Goal: Task Accomplishment & Management: Manage account settings

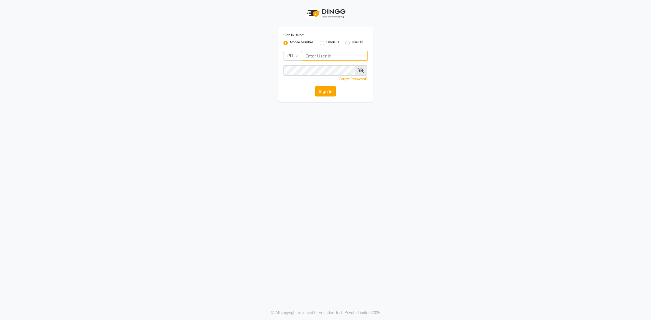
type input "9011299777"
click at [330, 88] on button "Sign In" at bounding box center [325, 91] width 21 height 10
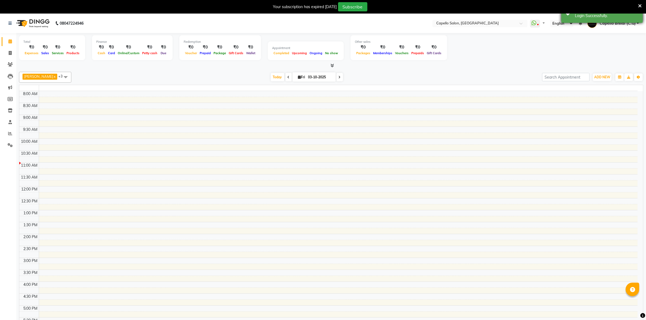
click at [641, 4] on icon at bounding box center [640, 6] width 4 height 5
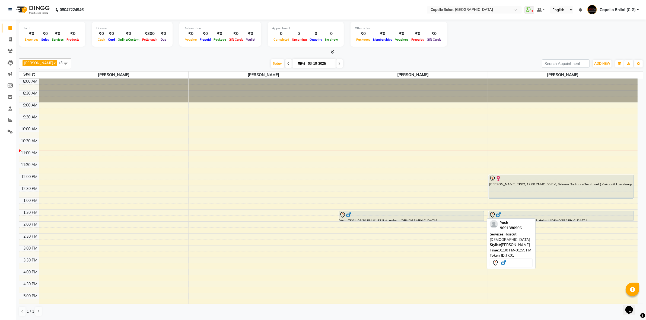
click at [407, 219] on div "Yash, TK01, 01:30 PM-01:55 PM, Haircut [DEMOGRAPHIC_DATA]" at bounding box center [411, 216] width 145 height 9
select select "7"
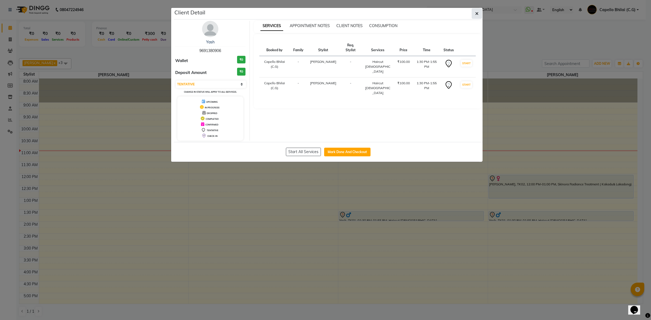
click at [479, 12] on button "button" at bounding box center [477, 13] width 10 height 10
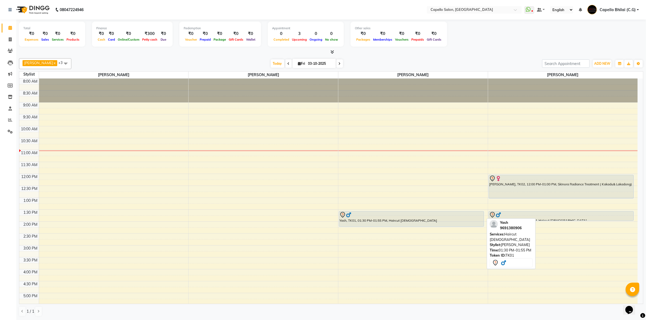
drag, startPoint x: 413, startPoint y: 220, endPoint x: 413, endPoint y: 226, distance: 5.7
click at [413, 226] on div "Yash, TK01, 01:30 PM-01:55 PM, Haircut [DEMOGRAPHIC_DATA] Yash, TK01, 01:30 PM-…" at bounding box center [413, 246] width 150 height 334
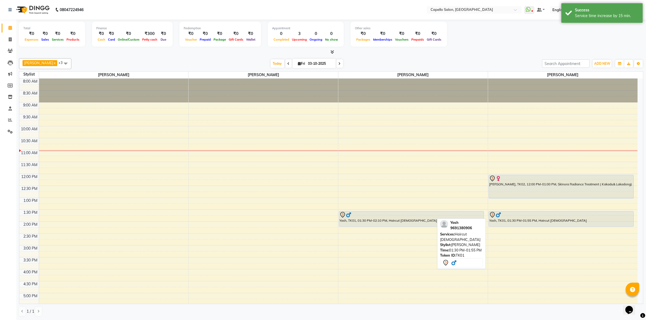
drag, startPoint x: 539, startPoint y: 220, endPoint x: 538, endPoint y: 224, distance: 4.2
click at [538, 225] on div "[PERSON_NAME], TK02, 12:00 PM-01:00 PM, Skinora Radiance Treatment ( [PERSON_NA…" at bounding box center [563, 246] width 150 height 334
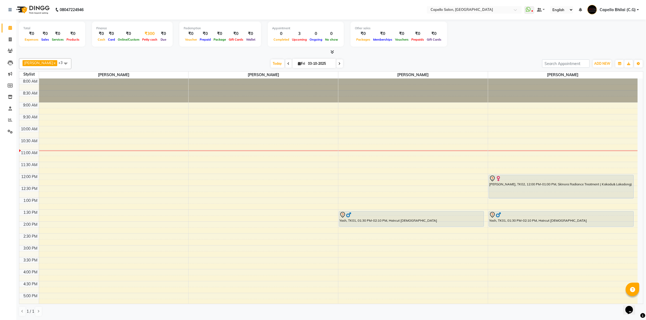
click at [149, 33] on div "₹300" at bounding box center [150, 34] width 18 height 6
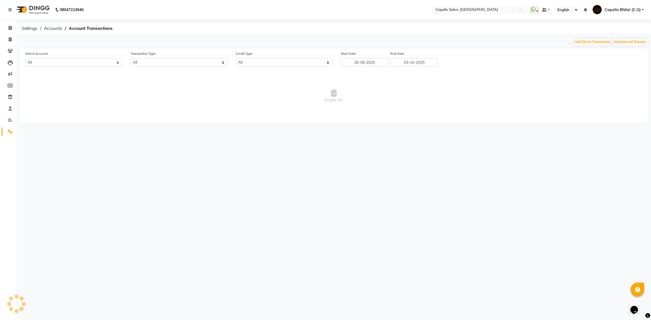
select select "2427"
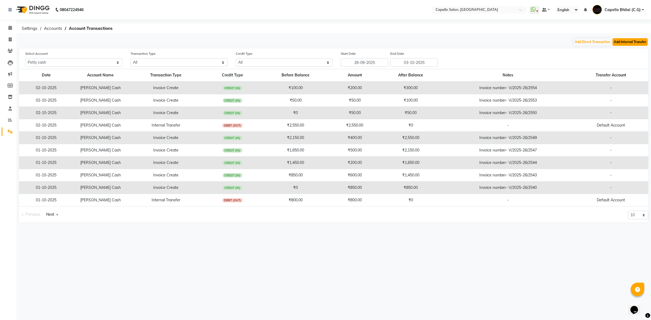
click at [629, 43] on button "Add Internal Transfer" at bounding box center [630, 42] width 35 height 8
select select "internal transfer"
select select "2427"
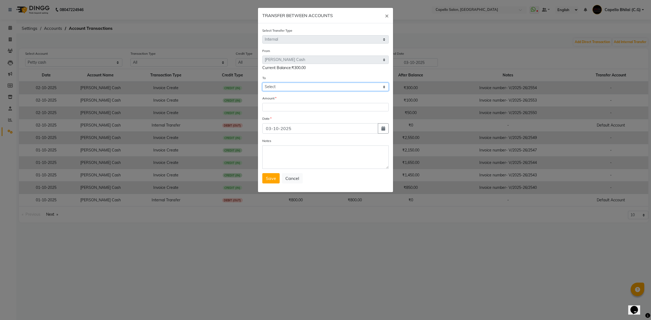
click at [280, 85] on select "Select Default Account [PERSON_NAME] Cash" at bounding box center [325, 87] width 126 height 8
select select "893"
click at [262, 83] on select "Select Default Account [PERSON_NAME] Cash" at bounding box center [325, 87] width 126 height 8
click at [273, 106] on input "number" at bounding box center [325, 107] width 126 height 8
type input "300"
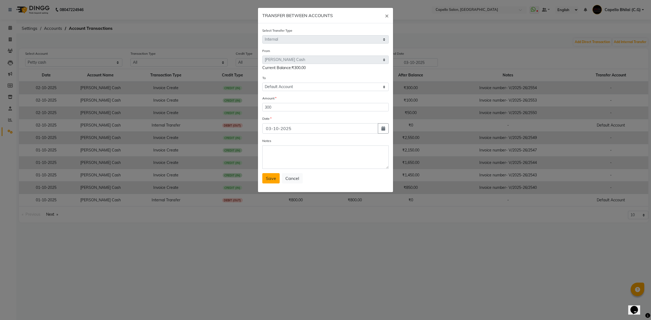
click at [271, 182] on button "Save" at bounding box center [270, 178] width 17 height 10
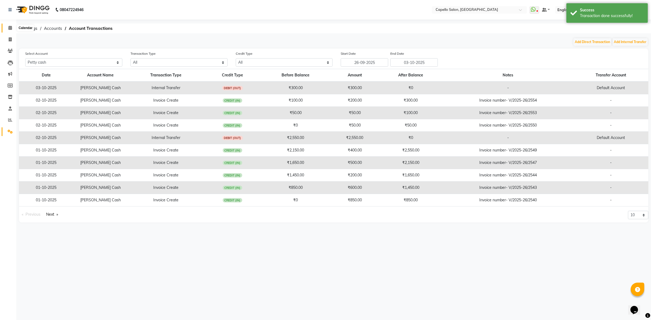
drag, startPoint x: 10, startPoint y: 26, endPoint x: 13, endPoint y: 32, distance: 6.6
click at [10, 26] on icon at bounding box center [10, 28] width 4 height 4
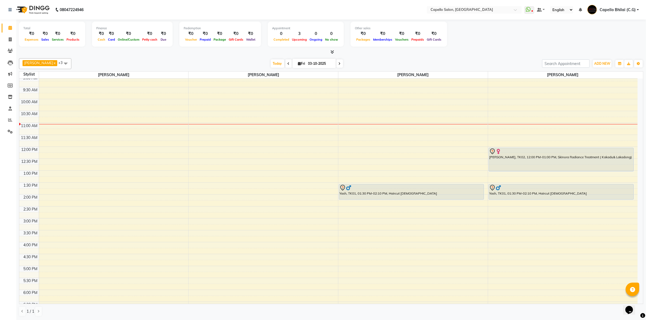
scroll to position [11, 0]
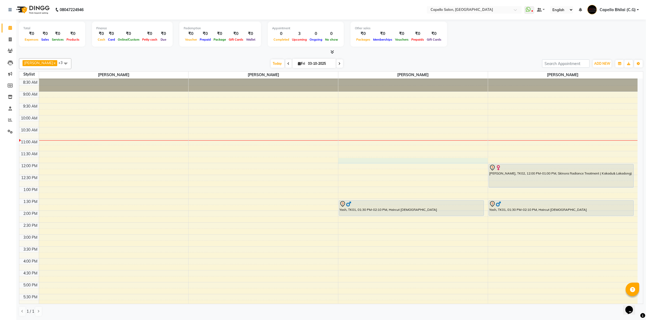
click at [356, 164] on td at bounding box center [338, 166] width 599 height 6
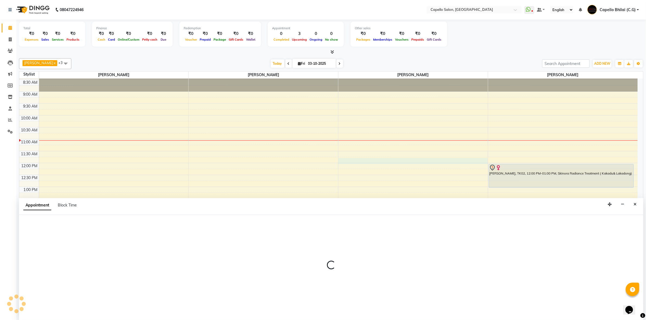
scroll to position [0, 0]
select select "17882"
select select "tentative"
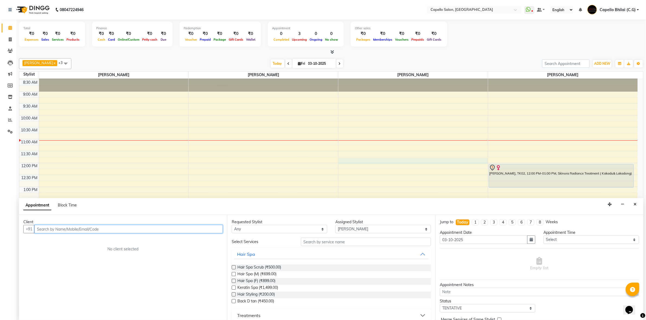
click at [123, 229] on input "text" at bounding box center [128, 229] width 188 height 8
type input "9304088952"
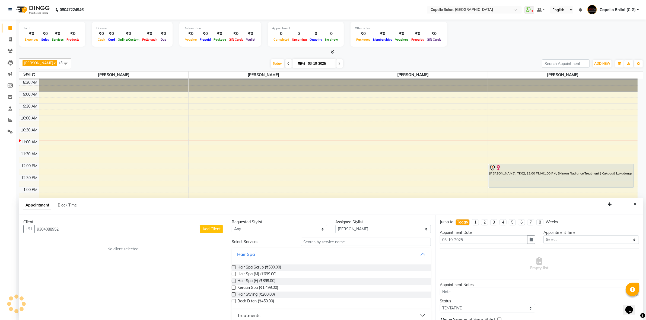
click at [219, 228] on span "Add Client" at bounding box center [211, 229] width 18 height 5
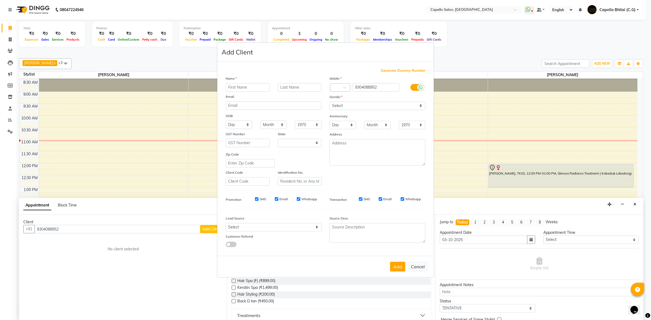
select select "7"
type input "[PERSON_NAME]"
click at [349, 107] on select "Select [DEMOGRAPHIC_DATA] [DEMOGRAPHIC_DATA] Other Prefer Not To Say" at bounding box center [378, 106] width 96 height 8
select select "[DEMOGRAPHIC_DATA]"
click at [330, 102] on select "Select [DEMOGRAPHIC_DATA] [DEMOGRAPHIC_DATA] Other Prefer Not To Say" at bounding box center [378, 106] width 96 height 8
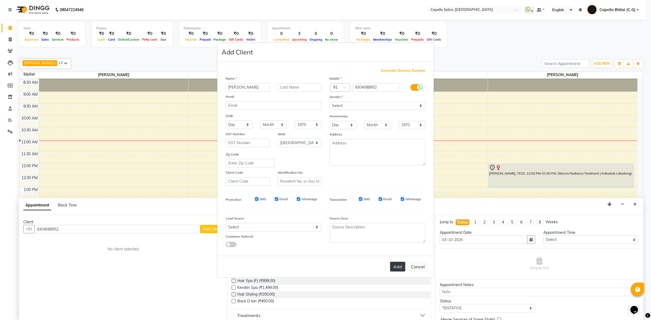
click at [404, 262] on button "Add" at bounding box center [397, 267] width 15 height 10
select select
select select "null"
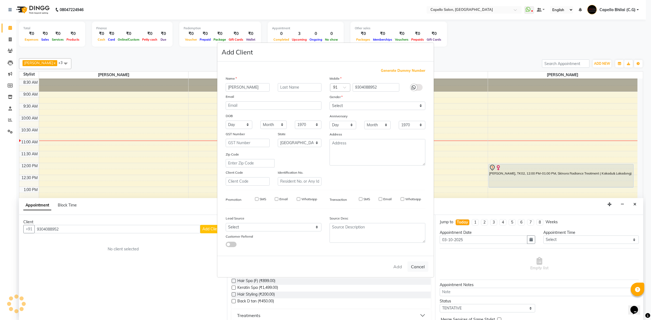
select select
checkbox input "false"
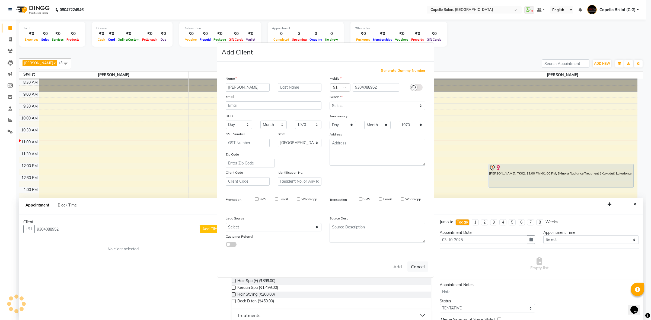
checkbox input "false"
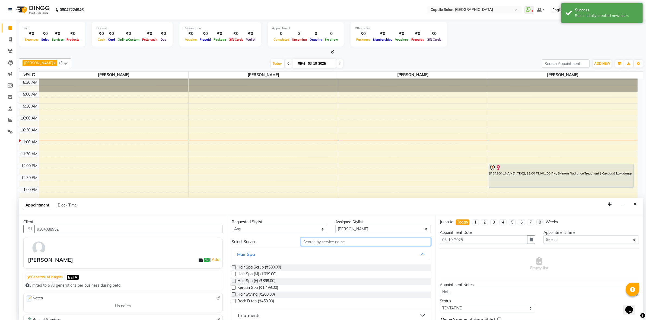
click at [310, 241] on input "text" at bounding box center [366, 242] width 130 height 8
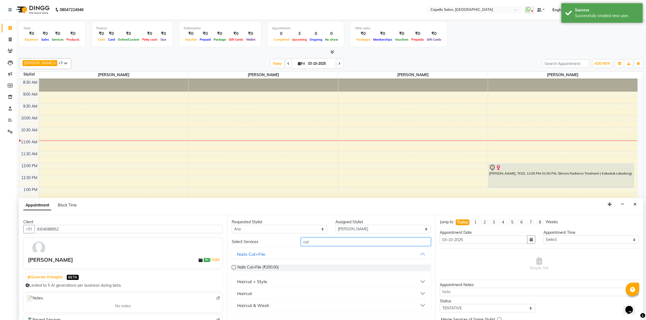
type input "cut"
click at [264, 281] on div "Haircut + Style" at bounding box center [252, 282] width 30 height 7
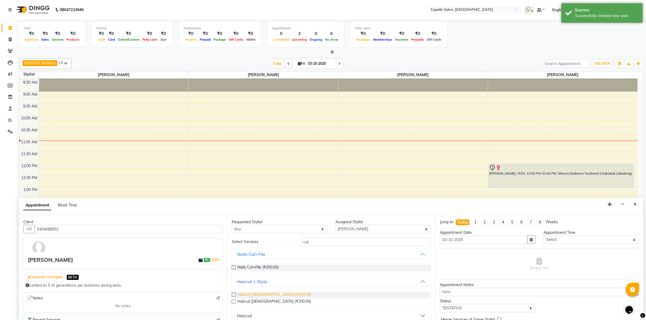
click at [265, 294] on span "Haircut [DEMOGRAPHIC_DATA] (₹100.00)" at bounding box center [274, 295] width 74 height 7
checkbox input "false"
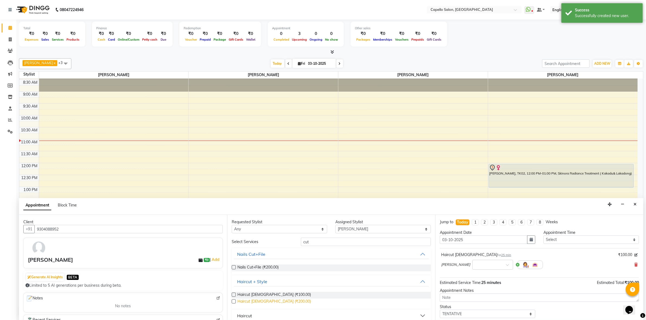
click at [264, 304] on span "Haircut [DEMOGRAPHIC_DATA] (₹200.00)" at bounding box center [274, 302] width 74 height 7
checkbox input "false"
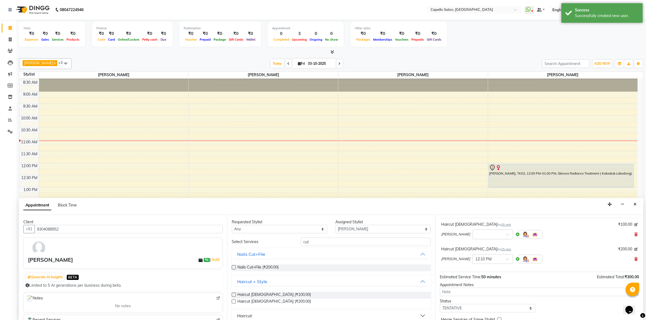
scroll to position [57, 0]
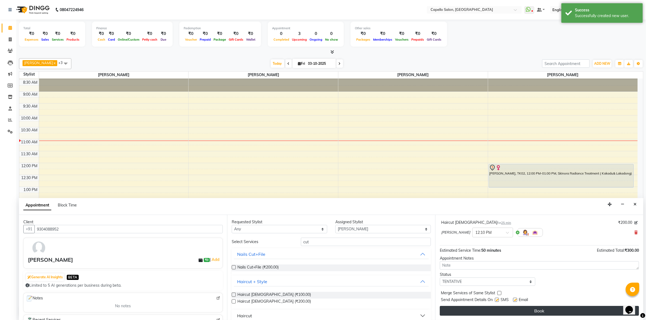
click at [489, 316] on button "Book" at bounding box center [539, 311] width 199 height 10
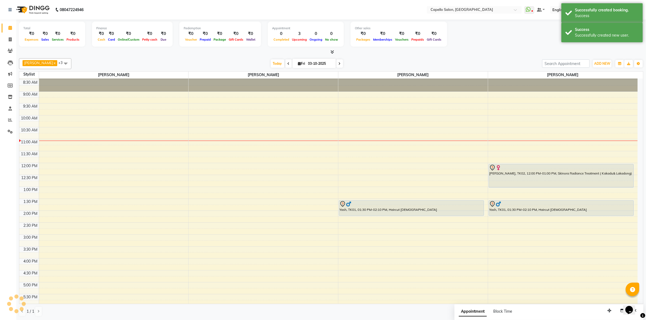
scroll to position [0, 0]
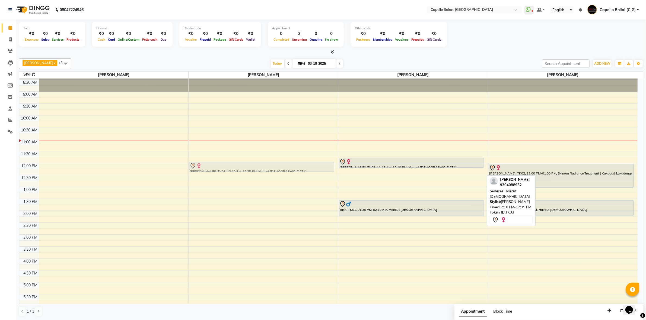
drag, startPoint x: 379, startPoint y: 174, endPoint x: 293, endPoint y: 171, distance: 86.9
click at [293, 171] on tr "[PERSON_NAME], TK03, 12:10 PM-12:35 PM, Haircut [DEMOGRAPHIC_DATA] [PERSON_NAME…" at bounding box center [328, 235] width 618 height 334
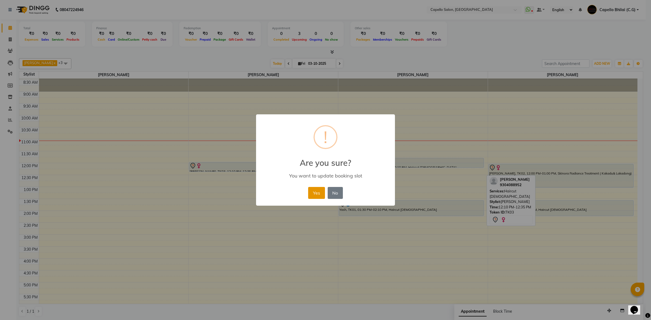
click at [314, 193] on button "Yes" at bounding box center [316, 193] width 17 height 12
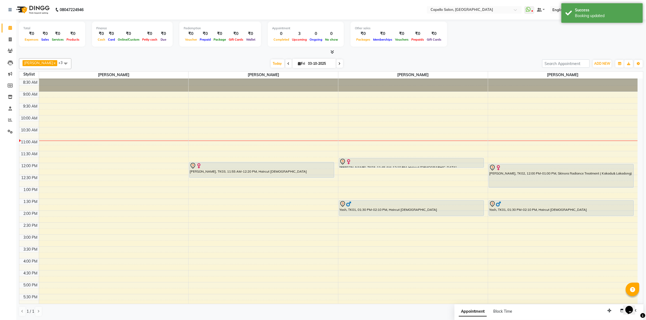
drag, startPoint x: 238, startPoint y: 168, endPoint x: 242, endPoint y: 177, distance: 10.0
click at [242, 177] on div "[PERSON_NAME], TK03, 11:55 AM-12:20 PM, Haircut [DEMOGRAPHIC_DATA] [PERSON_NAME…" at bounding box center [264, 235] width 150 height 334
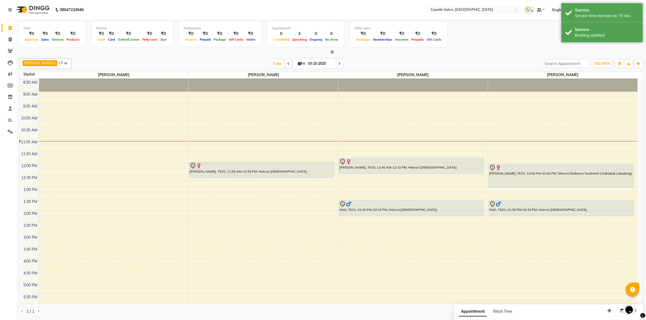
drag, startPoint x: 403, startPoint y: 167, endPoint x: 403, endPoint y: 170, distance: 3.3
click at [403, 173] on div "[PERSON_NAME], TK03, 11:45 AM-12:10 PM, Haircut [DEMOGRAPHIC_DATA] Yash, TK01, …" at bounding box center [413, 235] width 150 height 334
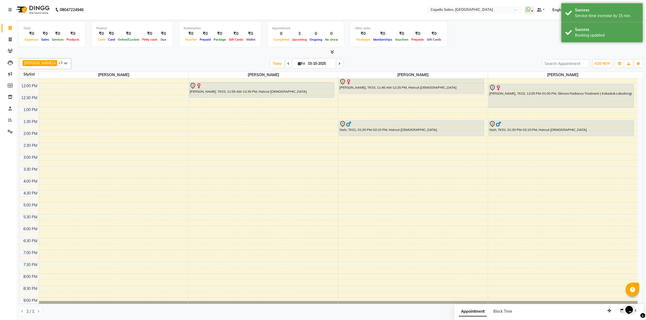
scroll to position [79, 0]
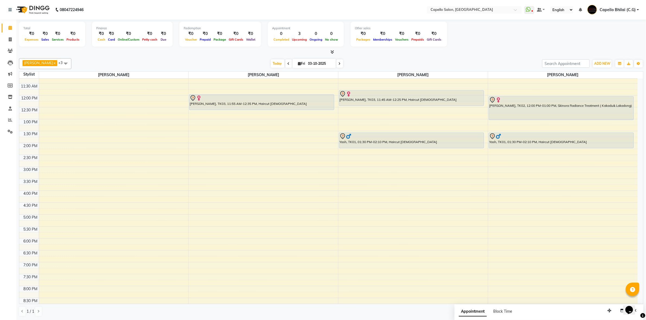
click at [361, 169] on div "8:00 AM 8:30 AM 9:00 AM 9:30 AM 10:00 AM 10:30 AM 11:00 AM 11:30 AM 12:00 PM 12…" at bounding box center [328, 167] width 618 height 334
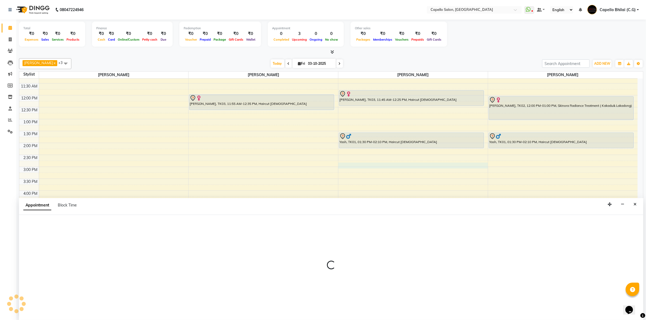
scroll to position [0, 0]
select select "17882"
select select "tentative"
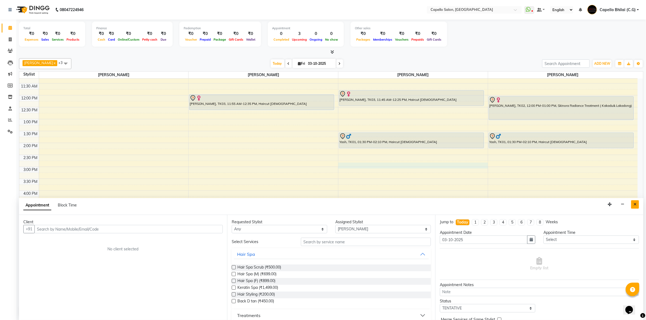
click at [637, 204] on button "Close" at bounding box center [635, 205] width 8 height 8
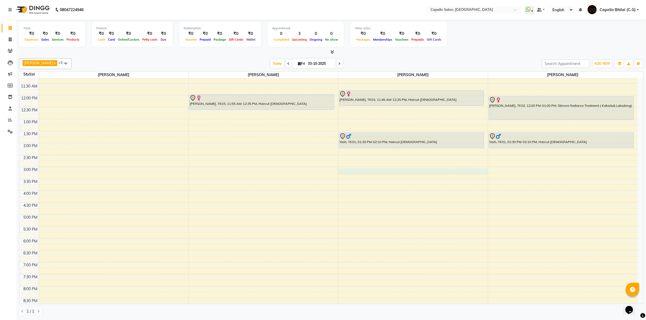
click at [356, 169] on div "8:00 AM 8:30 AM 9:00 AM 9:30 AM 10:00 AM 10:30 AM 11:00 AM 11:30 AM 12:00 PM 12…" at bounding box center [328, 167] width 618 height 334
select select "17882"
select select "tentative"
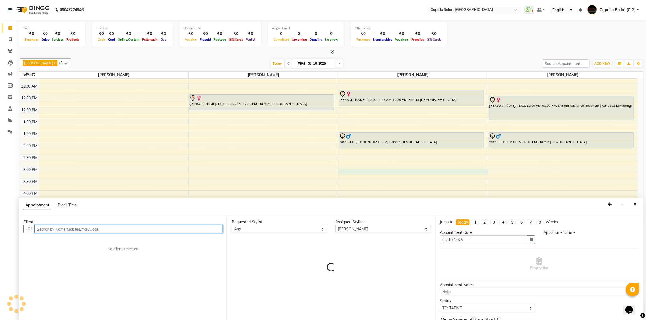
select select "900"
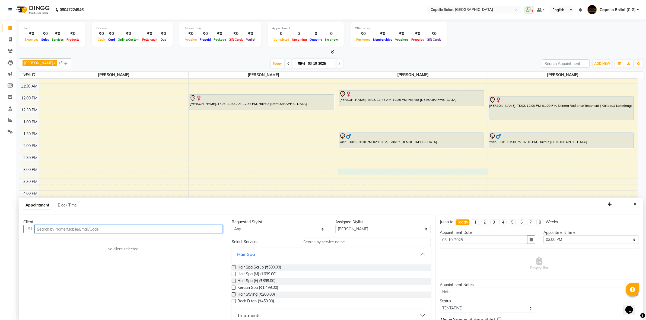
click at [75, 230] on input "text" at bounding box center [128, 229] width 188 height 8
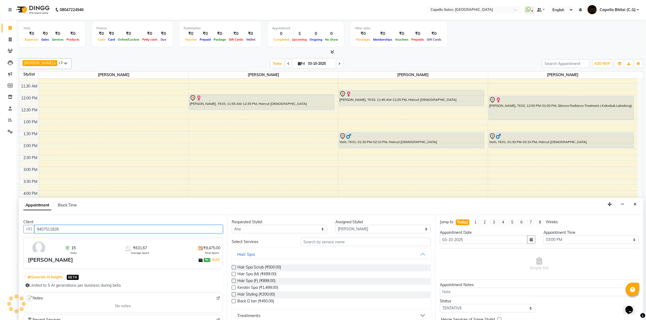
type input "9407511828"
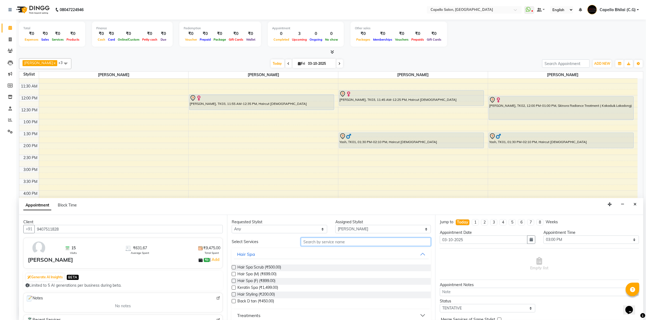
click at [314, 242] on input "text" at bounding box center [366, 242] width 130 height 8
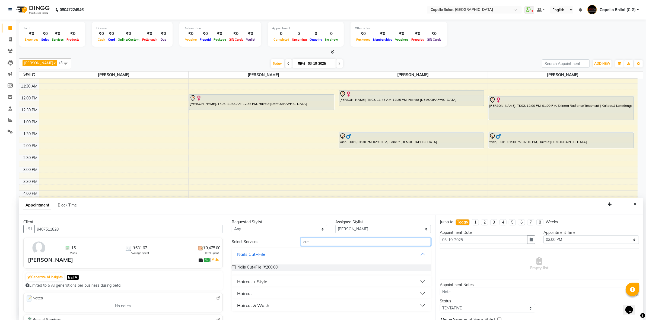
type input "cut"
click at [247, 283] on div "Haircut + Style" at bounding box center [252, 282] width 30 height 7
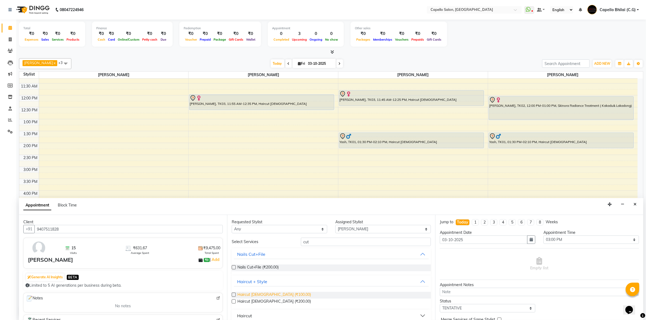
click at [251, 297] on span "Haircut [DEMOGRAPHIC_DATA] (₹100.00)" at bounding box center [274, 295] width 74 height 7
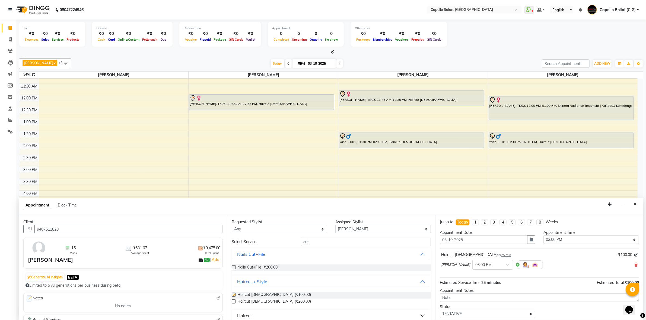
checkbox input "false"
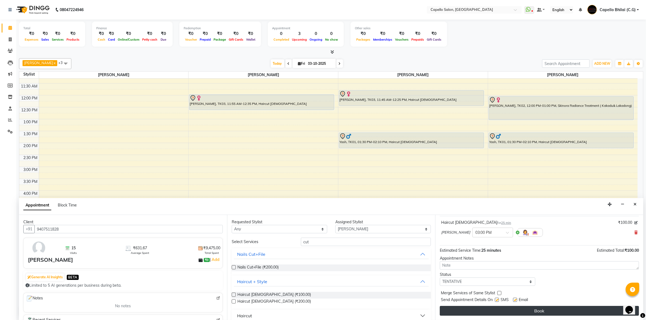
click at [514, 306] on div "Jump to [DATE] 1 2 3 4 5 6 7 8 Weeks Appointment Date [DATE] Appointment Time S…" at bounding box center [539, 267] width 208 height 105
click at [516, 311] on button "Book" at bounding box center [539, 311] width 199 height 10
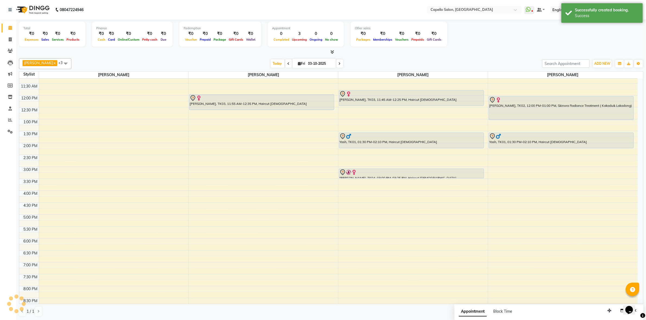
scroll to position [0, 0]
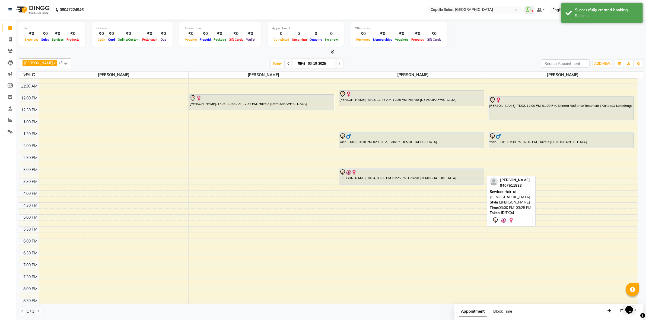
drag, startPoint x: 414, startPoint y: 178, endPoint x: 414, endPoint y: 182, distance: 4.4
click at [415, 184] on div "[PERSON_NAME], TK03, 11:45 AM-12:25 PM, Haircut [DEMOGRAPHIC_DATA] Yash, TK01, …" at bounding box center [413, 167] width 150 height 334
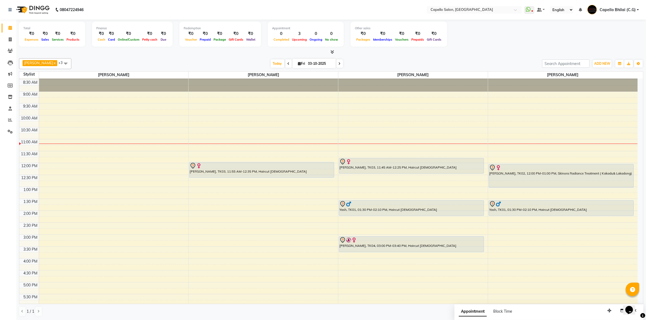
scroll to position [45, 0]
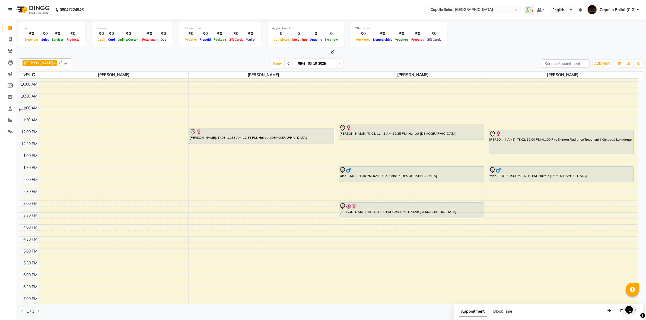
click at [507, 239] on div "8:00 AM 8:30 AM 9:00 AM 9:30 AM 10:00 AM 10:30 AM 11:00 AM 11:30 AM 12:00 PM 12…" at bounding box center [328, 201] width 618 height 334
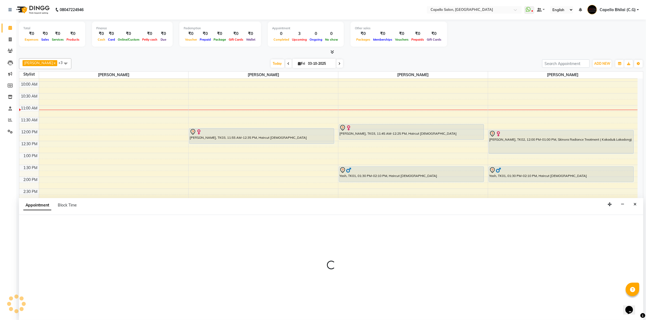
scroll to position [0, 0]
select select "60545"
select select "tentative"
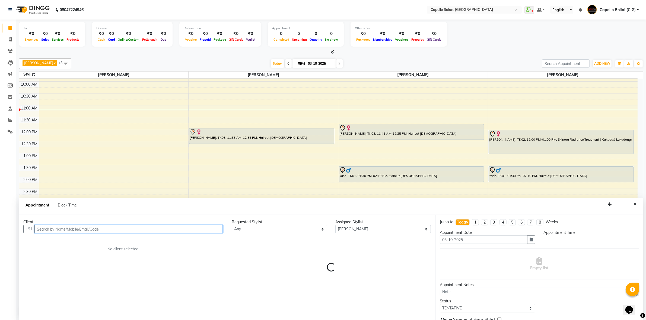
select select "990"
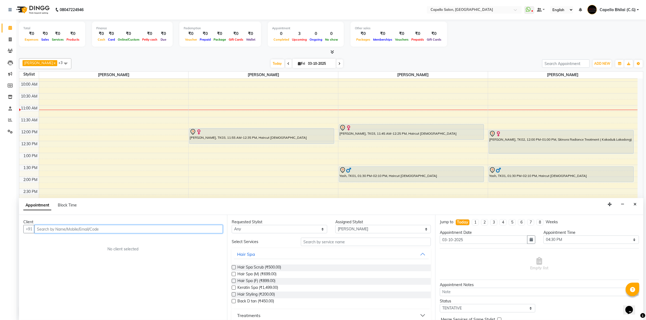
click at [106, 230] on input "text" at bounding box center [128, 229] width 188 height 8
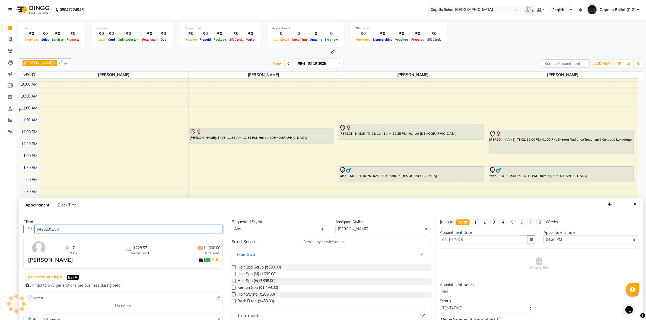
type input "9425235250"
click at [341, 242] on input "text" at bounding box center [366, 242] width 130 height 8
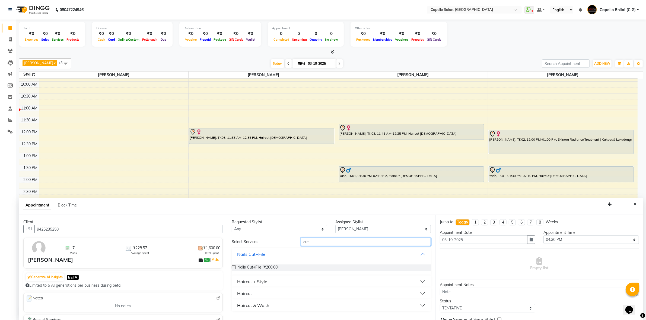
type input "cut"
click at [252, 280] on div "Haircut + Style" at bounding box center [252, 282] width 30 height 7
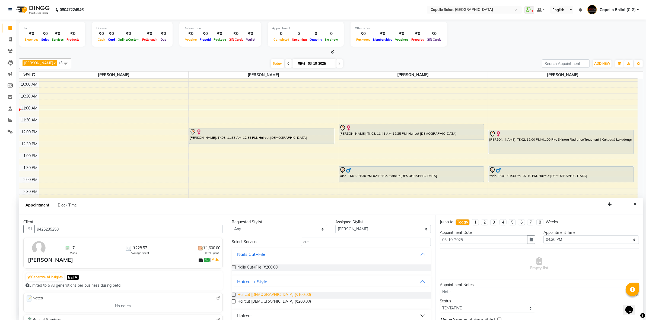
click at [258, 296] on span "Haircut [DEMOGRAPHIC_DATA] (₹100.00)" at bounding box center [274, 295] width 74 height 7
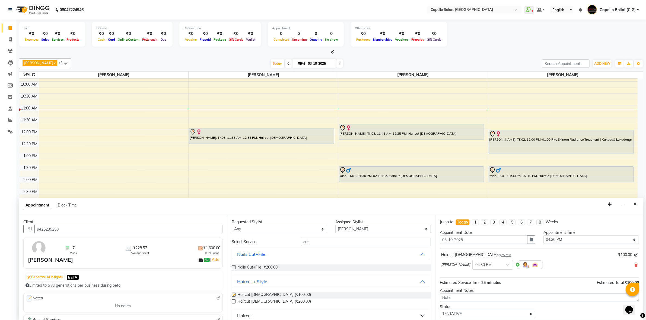
checkbox input "false"
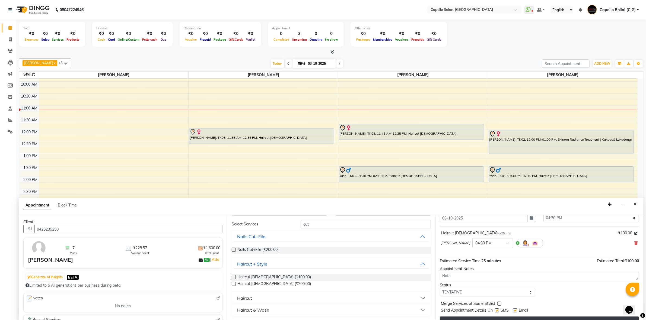
scroll to position [33, 0]
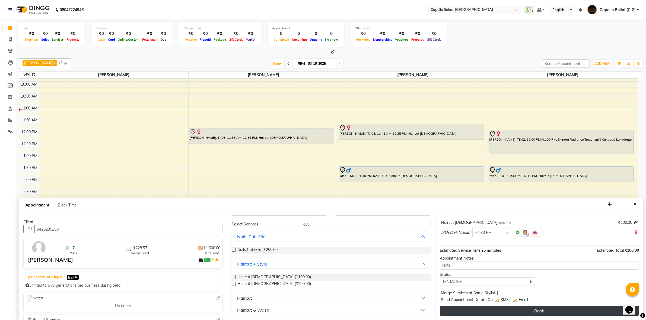
click at [514, 315] on button "Book" at bounding box center [539, 311] width 199 height 10
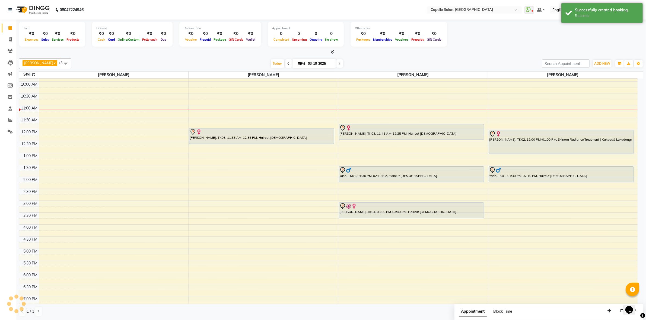
scroll to position [0, 0]
drag, startPoint x: 564, startPoint y: 249, endPoint x: 564, endPoint y: 252, distance: 3.0
click at [564, 252] on div "[PERSON_NAME], TK02, 12:00 PM-01:00 PM, Skinora Radiance Treatment ( [PERSON_NA…" at bounding box center [563, 201] width 150 height 334
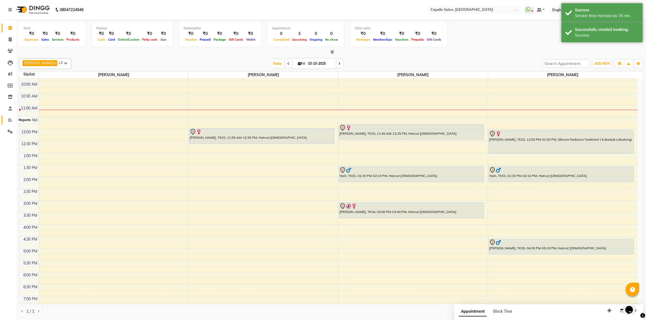
click at [8, 120] on icon at bounding box center [10, 120] width 4 height 4
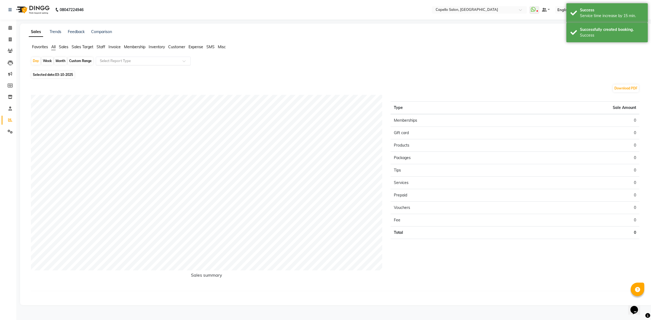
click at [133, 62] on input "text" at bounding box center [138, 60] width 78 height 5
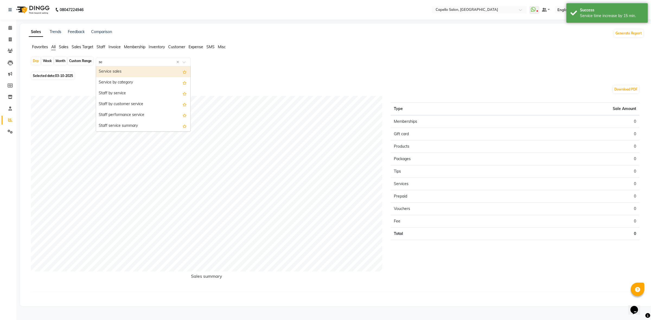
type input "ser"
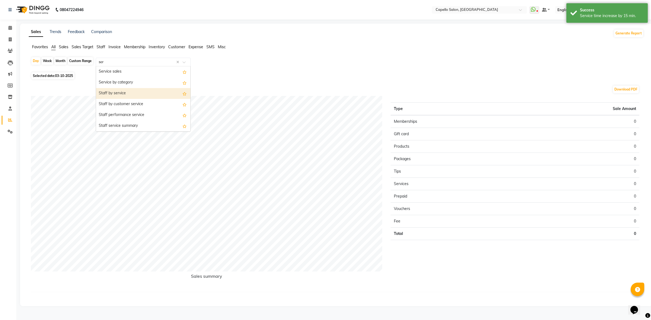
click at [119, 97] on div "Staff by service" at bounding box center [143, 93] width 94 height 11
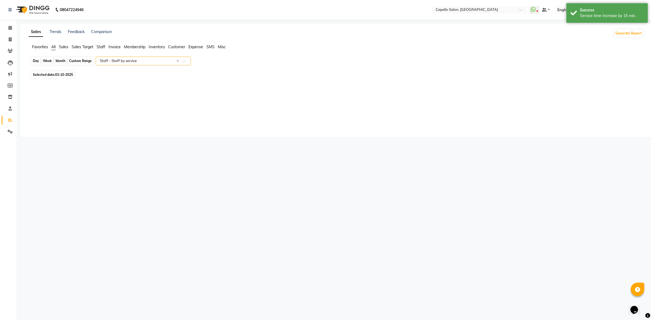
click at [33, 61] on div "Day" at bounding box center [35, 61] width 9 height 8
select select "10"
select select "2025"
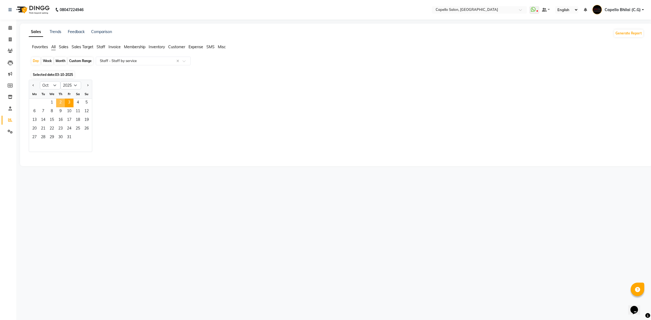
click at [58, 104] on span "2" at bounding box center [60, 103] width 9 height 9
select select "full_report"
select select "csv"
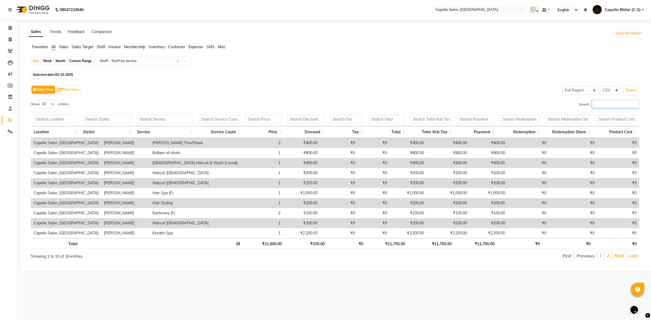
click at [620, 105] on input "Search:" at bounding box center [615, 104] width 47 height 8
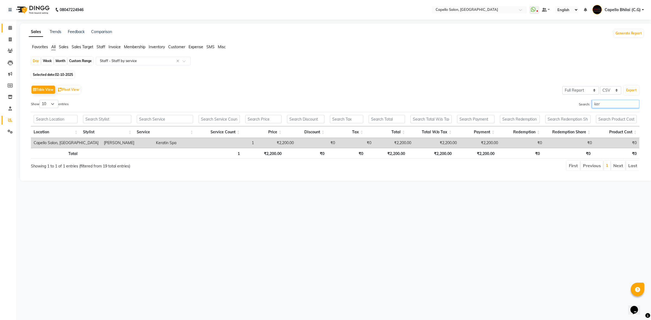
type input "ker"
click at [11, 25] on span at bounding box center [9, 28] width 9 height 6
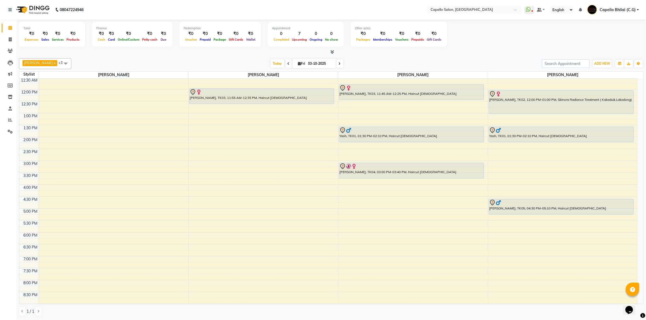
scroll to position [113, 0]
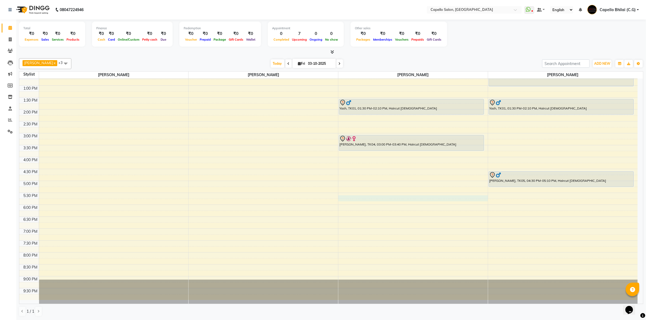
click at [352, 197] on div "8:00 AM 8:30 AM 9:00 AM 9:30 AM 10:00 AM 10:30 AM 11:00 AM 11:30 AM 12:00 PM 12…" at bounding box center [328, 133] width 618 height 334
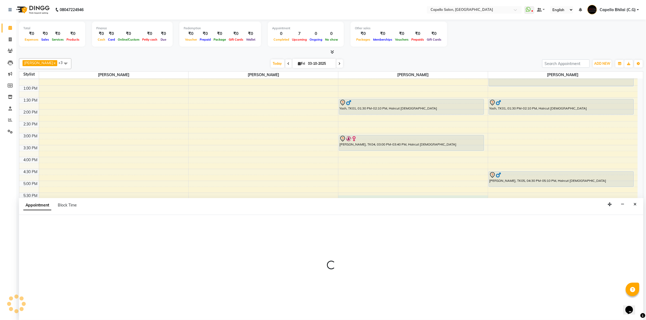
scroll to position [0, 0]
select select "17882"
select select "1050"
select select "tentative"
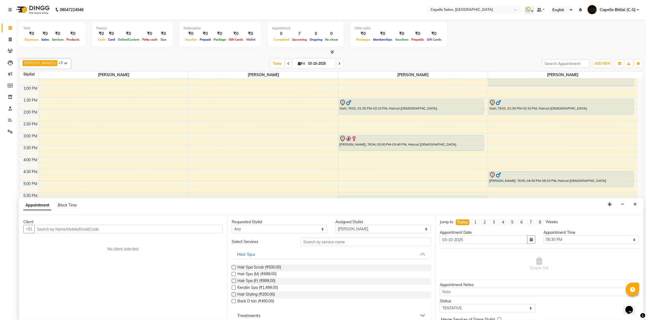
click at [144, 228] on input "text" at bounding box center [128, 229] width 188 height 8
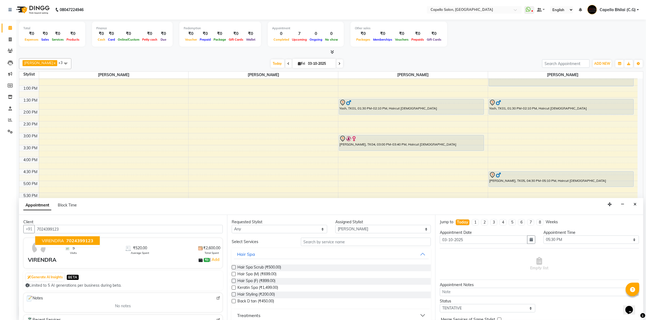
type input "7024399123"
click at [340, 244] on input "text" at bounding box center [366, 242] width 130 height 8
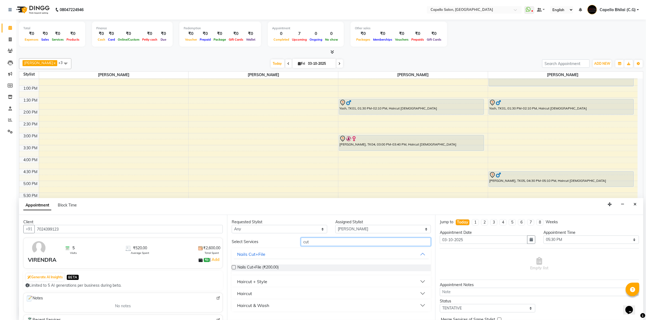
type input "cut"
click at [259, 282] on div "Haircut + Style" at bounding box center [252, 282] width 30 height 7
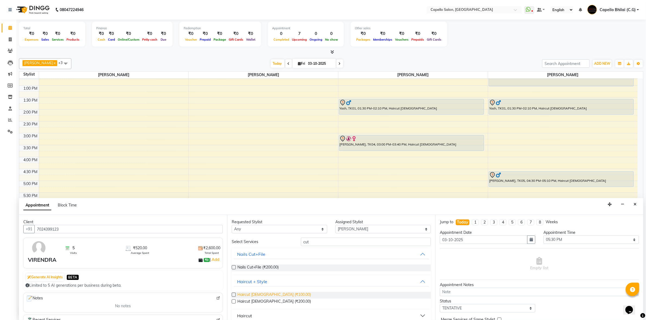
click at [259, 295] on span "Haircut [DEMOGRAPHIC_DATA] (₹100.00)" at bounding box center [274, 295] width 74 height 7
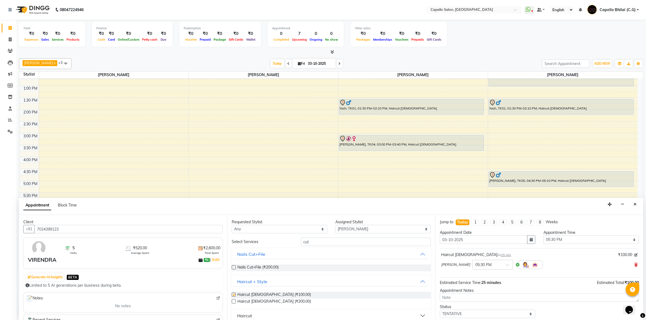
checkbox input "false"
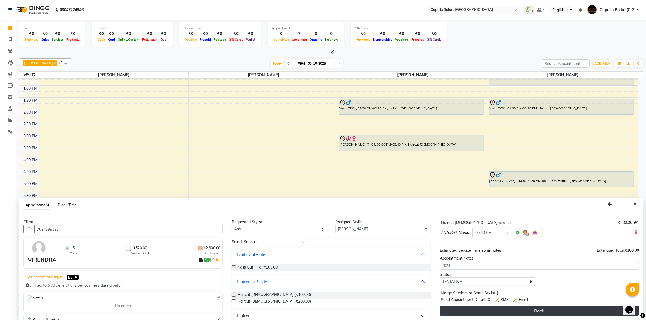
click at [542, 311] on button "Book" at bounding box center [539, 311] width 199 height 10
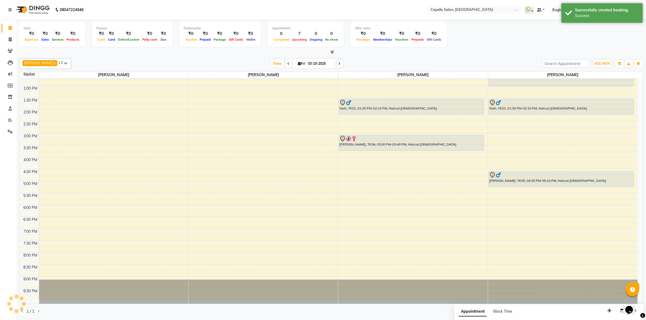
scroll to position [0, 0]
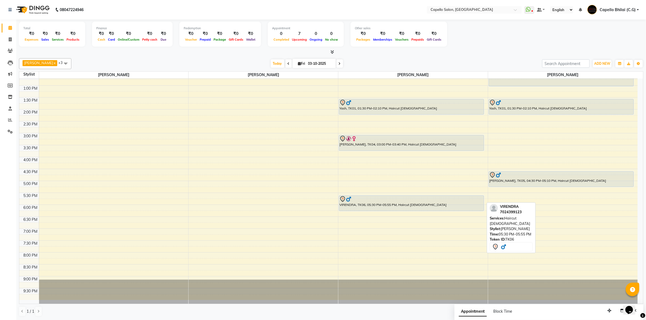
drag, startPoint x: 407, startPoint y: 204, endPoint x: 407, endPoint y: 208, distance: 3.8
click at [407, 209] on div "[PERSON_NAME], TK03, 11:45 AM-12:25 PM, Haircut [DEMOGRAPHIC_DATA] Yash, TK01, …" at bounding box center [413, 133] width 150 height 334
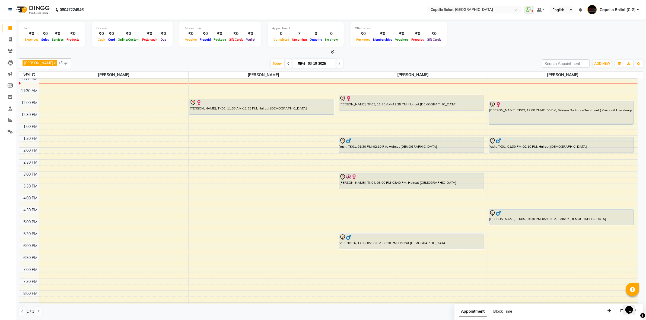
scroll to position [102, 0]
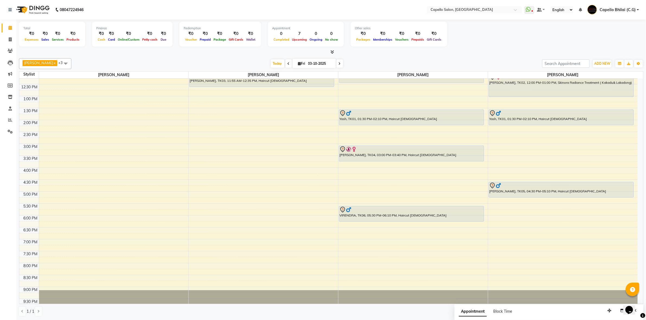
click at [497, 242] on div "8:00 AM 8:30 AM 9:00 AM 9:30 AM 10:00 AM 10:30 AM 11:00 AM 11:30 AM 12:00 PM 12…" at bounding box center [328, 144] width 618 height 334
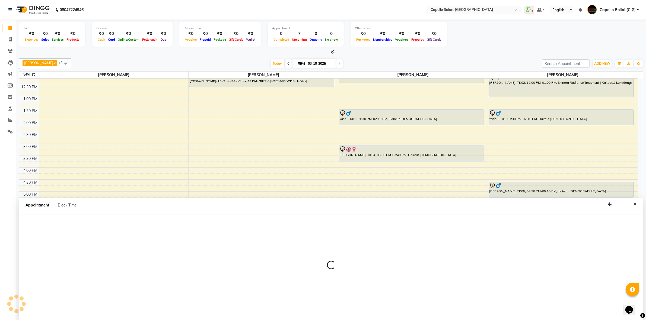
scroll to position [0, 0]
select select "60545"
select select "tentative"
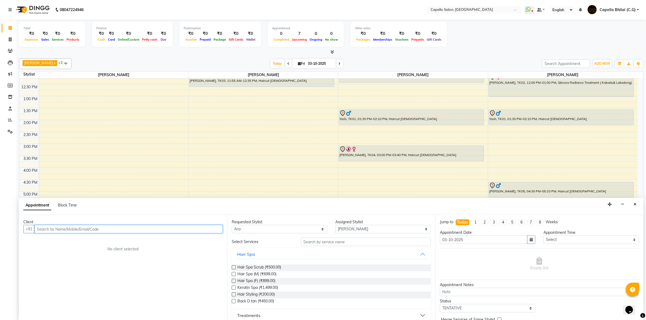
click at [176, 230] on input "text" at bounding box center [128, 229] width 188 height 8
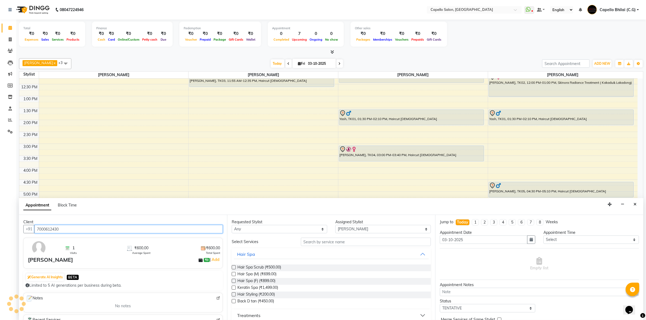
type input "7000612430"
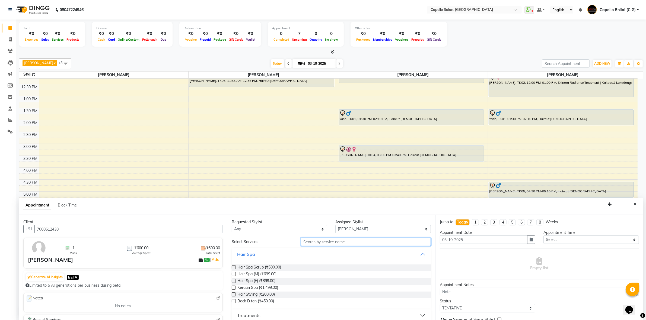
click at [314, 241] on input "text" at bounding box center [366, 242] width 130 height 8
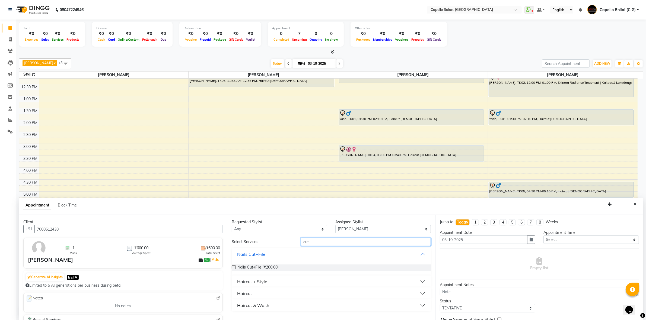
type input "cut"
click at [252, 280] on div "Haircut + Style" at bounding box center [252, 282] width 30 height 7
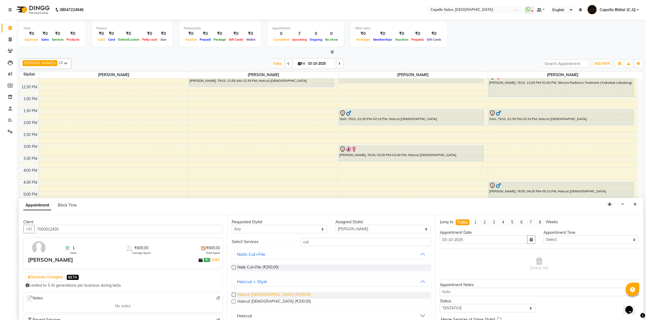
click at [265, 297] on span "Haircut [DEMOGRAPHIC_DATA] (₹100.00)" at bounding box center [274, 295] width 74 height 7
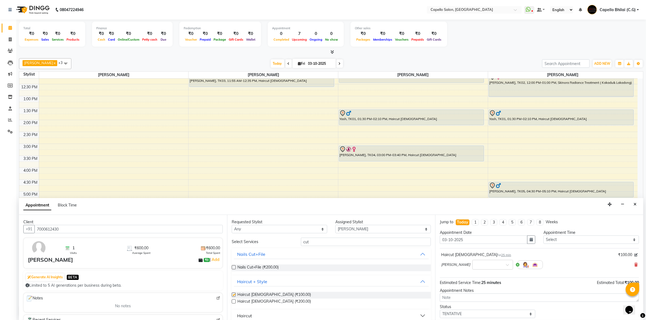
checkbox input "false"
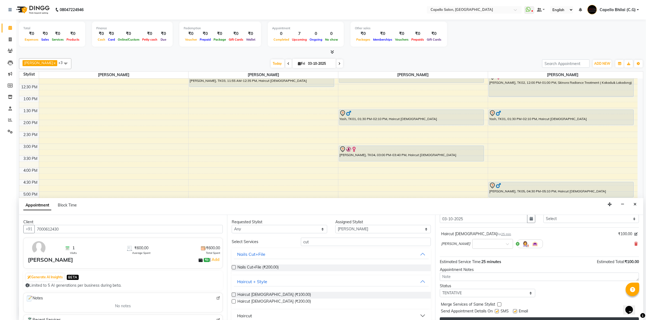
scroll to position [33, 0]
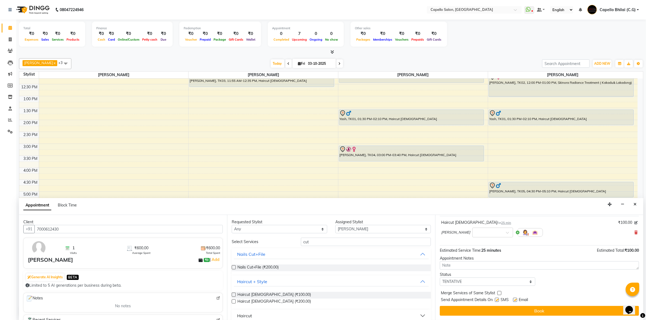
click at [514, 307] on button "Book" at bounding box center [539, 311] width 199 height 10
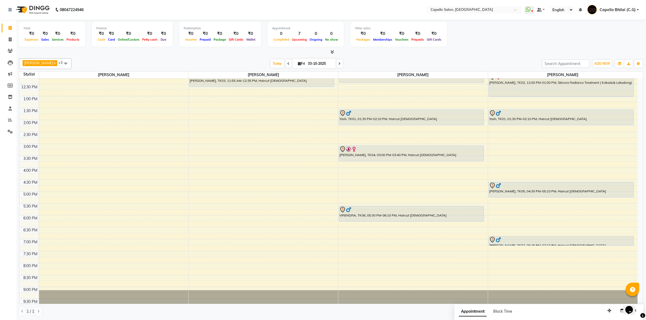
scroll to position [0, 0]
click at [10, 121] on icon at bounding box center [10, 120] width 4 height 4
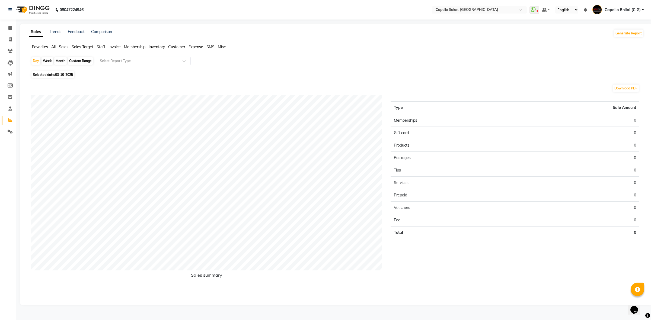
click at [59, 62] on div "Month" at bounding box center [60, 61] width 12 height 8
select select "10"
select select "2025"
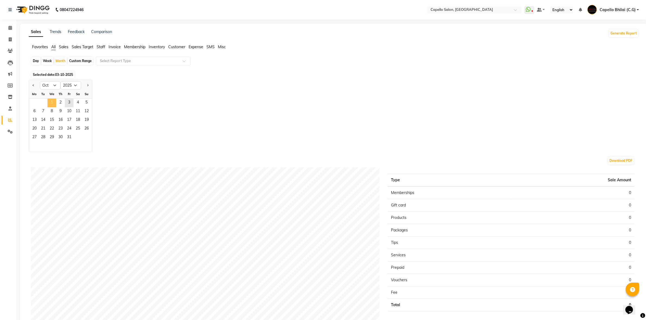
click at [52, 105] on span "1" at bounding box center [51, 103] width 9 height 9
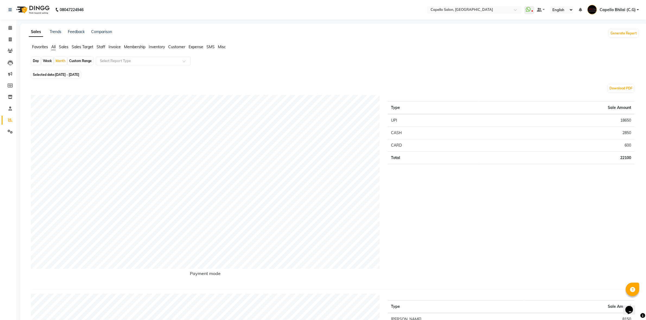
scroll to position [170, 0]
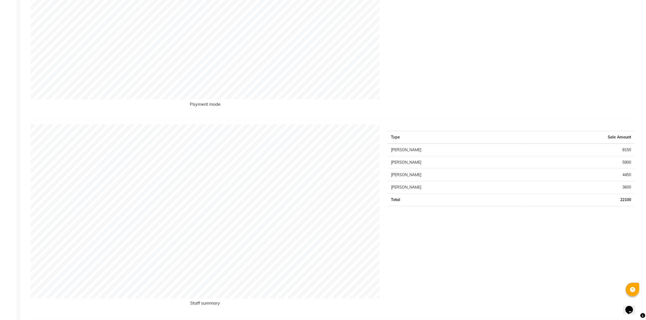
drag, startPoint x: 624, startPoint y: 167, endPoint x: 431, endPoint y: 248, distance: 209.7
click at [431, 248] on div "Type Sale Amount [PERSON_NAME] 8150 [PERSON_NAME] 5900 [PERSON_NAME] 4450 [PERS…" at bounding box center [511, 220] width 255 height 190
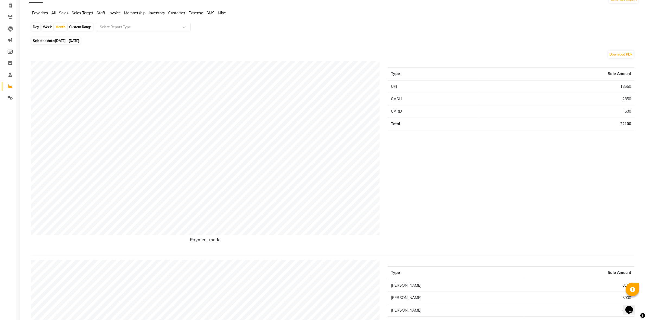
scroll to position [0, 0]
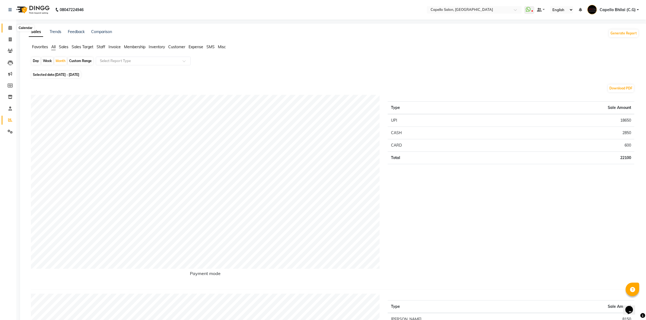
click at [8, 28] on icon at bounding box center [10, 28] width 4 height 4
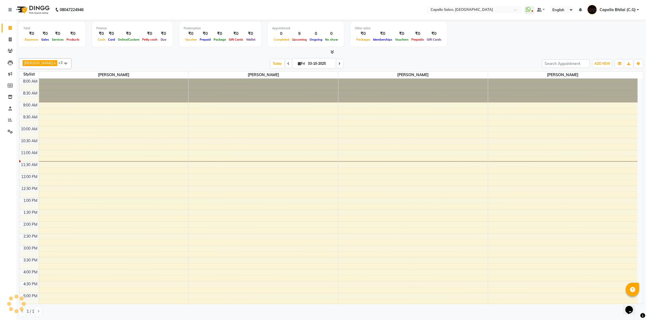
scroll to position [72, 0]
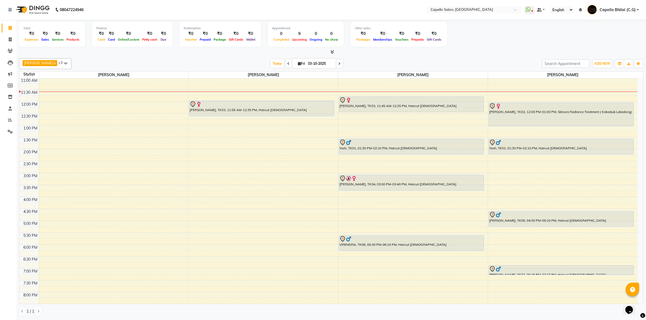
click at [2, 24] on link "Calendar" at bounding box center [8, 28] width 13 height 9
click at [8, 118] on icon at bounding box center [10, 120] width 4 height 4
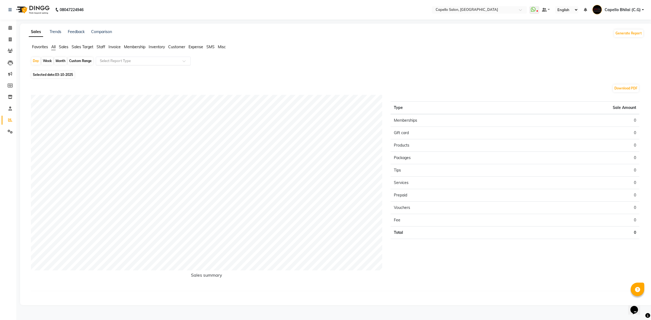
click at [121, 59] on input "text" at bounding box center [138, 60] width 78 height 5
click at [8, 97] on icon at bounding box center [10, 97] width 5 height 4
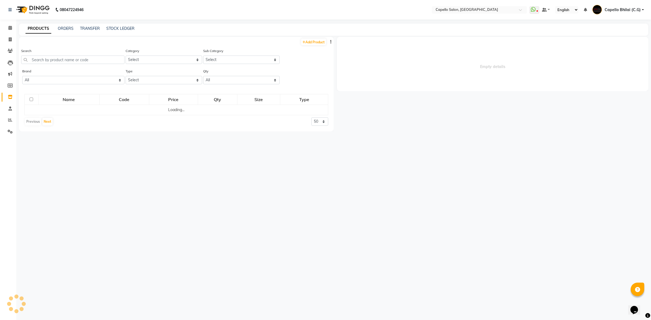
select select
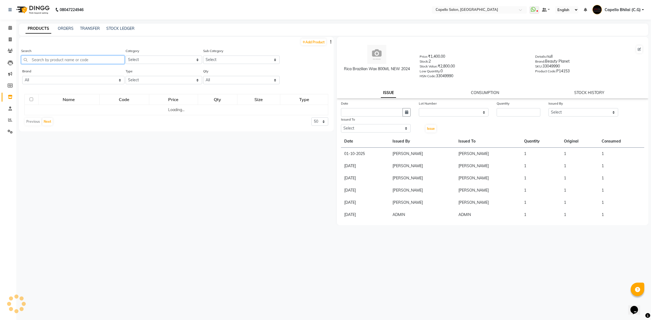
click at [64, 56] on input "text" at bounding box center [72, 60] width 103 height 8
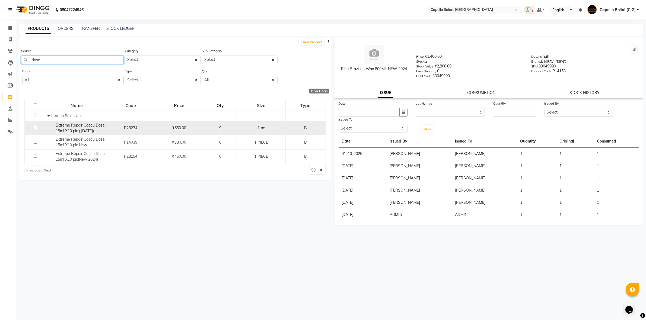
type input "dose"
click at [35, 128] on input "checkbox" at bounding box center [36, 128] width 4 height 4
checkbox input "true"
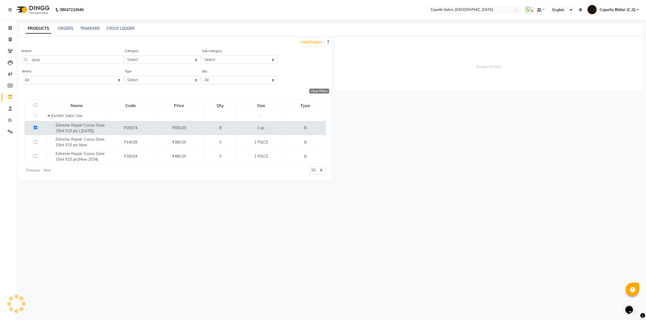
select select
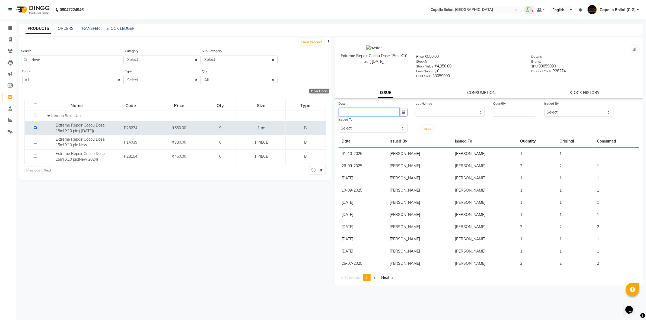
click at [383, 109] on input "text" at bounding box center [369, 112] width 61 height 8
select select "10"
select select "2025"
click at [379, 140] on div "3" at bounding box center [379, 140] width 9 height 9
type input "03-10-2025"
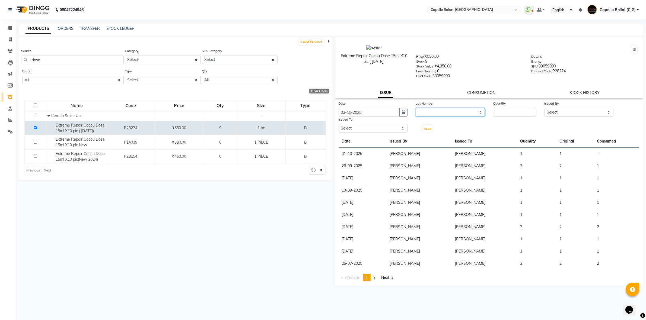
drag, startPoint x: 447, startPoint y: 111, endPoint x: 447, endPoint y: 115, distance: 3.8
click at [447, 111] on select "None" at bounding box center [450, 112] width 69 height 8
select select "0: null"
click at [416, 108] on select "None" at bounding box center [450, 112] width 69 height 8
click at [520, 106] on div "Quantity" at bounding box center [514, 105] width 43 height 8
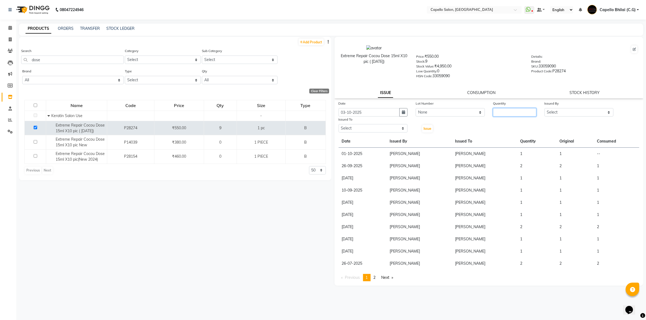
click at [517, 109] on input "number" at bounding box center [514, 112] width 43 height 8
type input "2"
click at [586, 113] on select "Select ADMIN [PERSON_NAME] [PERSON_NAME] [PERSON_NAME] Bhilai (C.G) [PERSON_NAM…" at bounding box center [579, 112] width 69 height 8
select select "48401"
click at [545, 108] on select "Select ADMIN [PERSON_NAME] [PERSON_NAME] [PERSON_NAME] Bhilai (C.G) [PERSON_NAM…" at bounding box center [579, 112] width 69 height 8
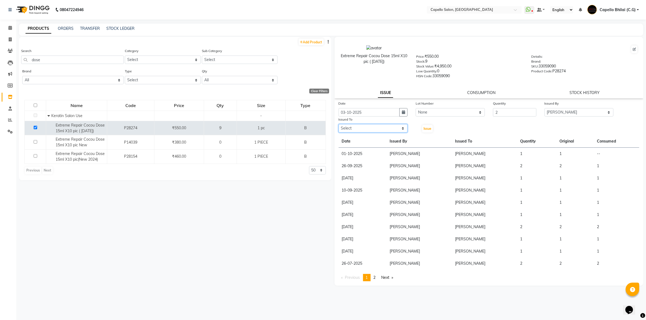
click at [369, 129] on select "Select ADMIN [PERSON_NAME] [PERSON_NAME] [PERSON_NAME] Bhilai (C.G) [PERSON_NAM…" at bounding box center [373, 128] width 69 height 8
select select "48401"
click at [339, 124] on select "Select ADMIN [PERSON_NAME] [PERSON_NAME] [PERSON_NAME] Bhilai (C.G) [PERSON_NAM…" at bounding box center [373, 128] width 69 height 8
click at [425, 128] on span "Issue" at bounding box center [428, 129] width 8 height 4
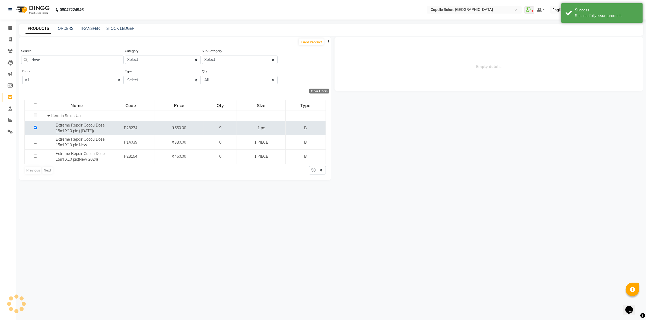
select select
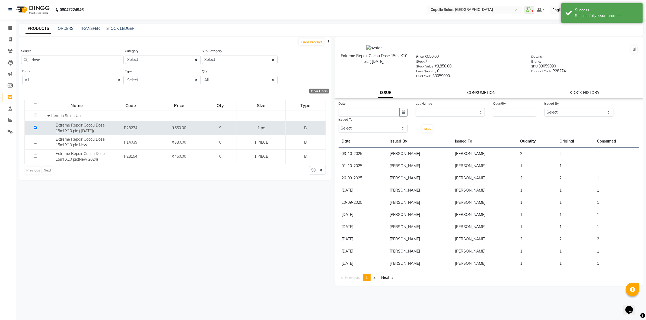
click at [487, 92] on link "CONSUMPTION" at bounding box center [481, 92] width 28 height 5
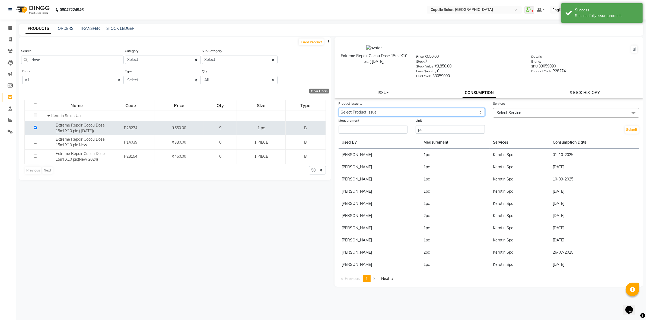
click at [401, 112] on select "Select Product Issue [DATE], Issued to: [PERSON_NAME], Balance: 2 [DATE], Issue…" at bounding box center [412, 112] width 146 height 8
select select "1281398"
click at [339, 108] on select "Select Product Issue [DATE], Issued to: [PERSON_NAME], Balance: 2 [DATE], Issue…" at bounding box center [412, 112] width 146 height 8
click at [383, 129] on input "number" at bounding box center [373, 129] width 69 height 8
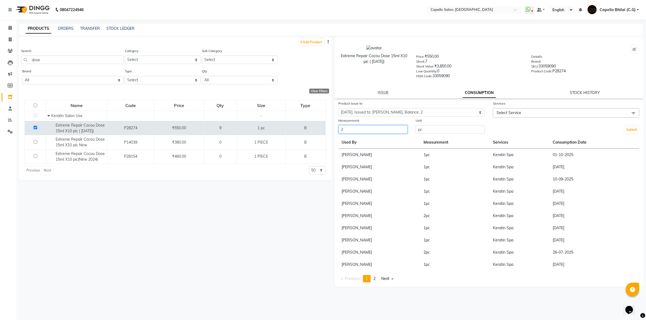
type input "2"
click at [561, 108] on span "Select Service" at bounding box center [566, 112] width 146 height 9
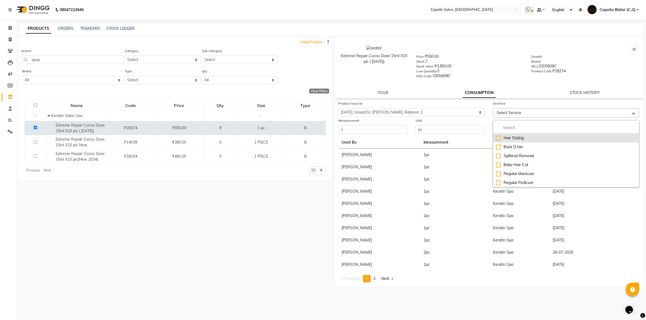
click at [531, 134] on li "Hair Styling" at bounding box center [566, 138] width 146 height 9
click at [527, 128] on input "multiselect-search" at bounding box center [566, 130] width 140 height 6
click at [521, 111] on link "x" at bounding box center [519, 113] width 2 height 5
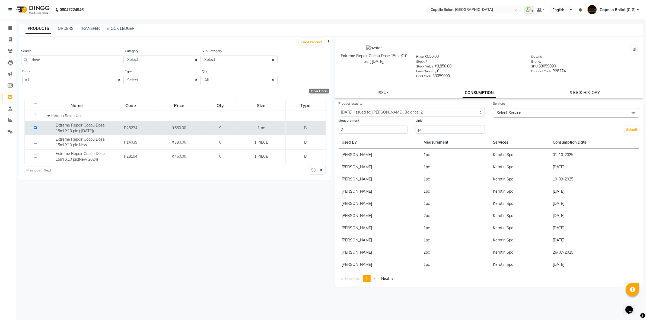
checkbox input "false"
click at [521, 111] on span "Select Service" at bounding box center [566, 112] width 146 height 9
click at [522, 125] on input "multiselect-search" at bounding box center [566, 128] width 140 height 6
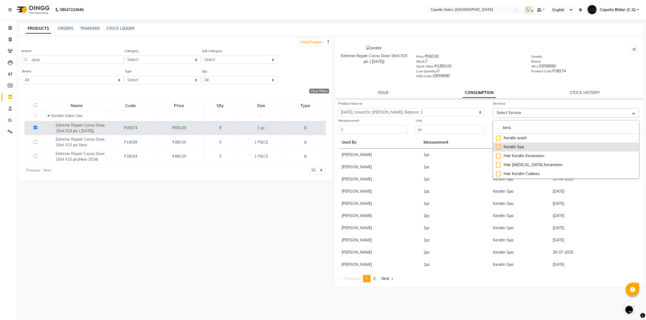
type input "kera"
click at [526, 146] on div "Keratin Spa" at bounding box center [566, 147] width 140 height 6
checkbox input "true"
click at [523, 85] on div "Extreme Repair Cocou Dose 15ml X10 pic ( [DATE]) Price: ₹550.00 Stock: 7 Stock …" at bounding box center [489, 68] width 309 height 62
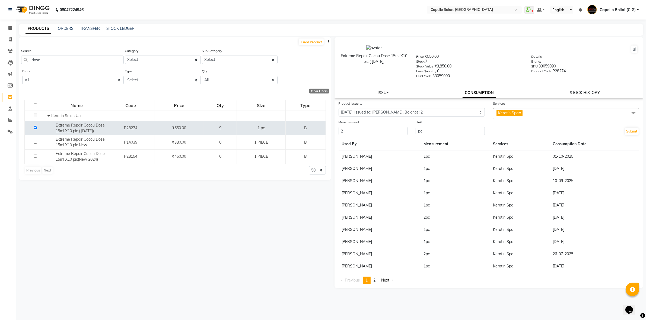
click at [634, 135] on div "Submit" at bounding box center [566, 127] width 154 height 17
click at [631, 132] on button "Submit" at bounding box center [632, 132] width 14 height 8
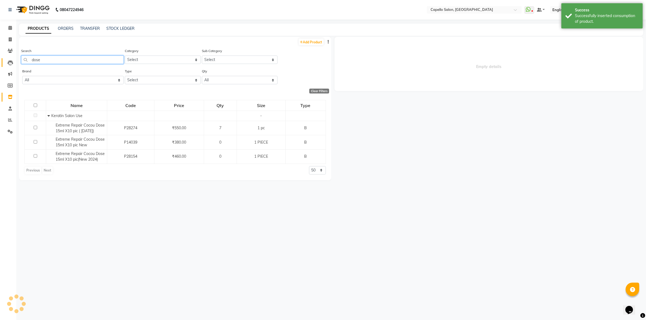
drag, startPoint x: 56, startPoint y: 58, endPoint x: 12, endPoint y: 63, distance: 44.0
click at [12, 63] on app-home "08047224946 Select Location × Capello Salon, Bhilai WhatsApp Status ✕ Status: D…" at bounding box center [323, 162] width 646 height 324
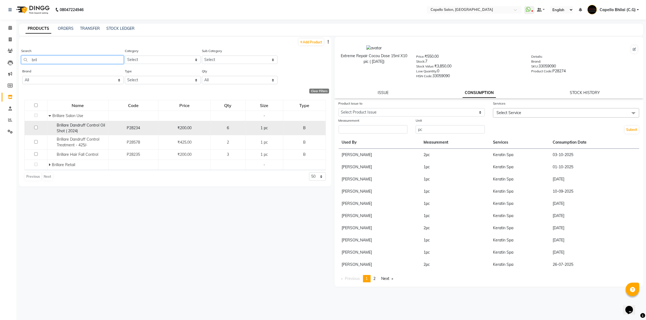
type input "bril"
click at [35, 126] on input "checkbox" at bounding box center [36, 128] width 4 height 4
checkbox input "true"
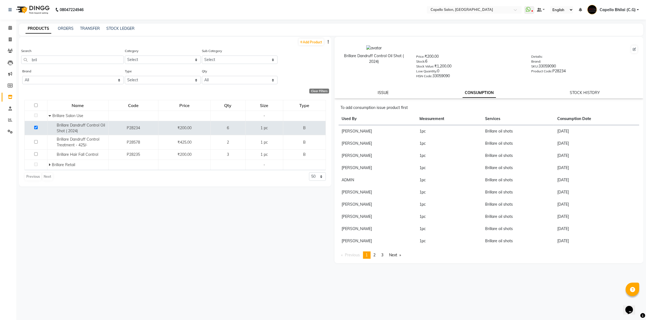
click at [383, 90] on link "ISSUE" at bounding box center [383, 92] width 11 height 5
select select
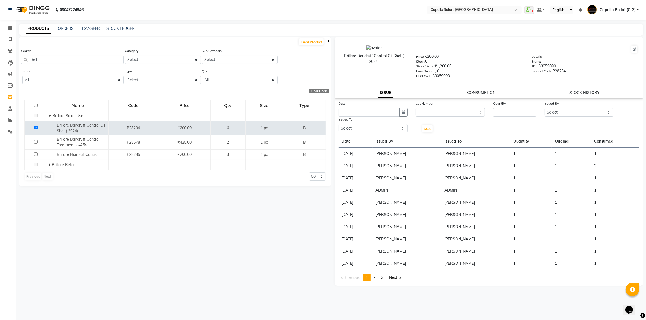
click at [369, 106] on div "Date" at bounding box center [373, 105] width 69 height 8
click at [369, 109] on input "text" at bounding box center [369, 112] width 61 height 8
select select "10"
select select "2025"
click at [379, 137] on div "3" at bounding box center [379, 140] width 9 height 9
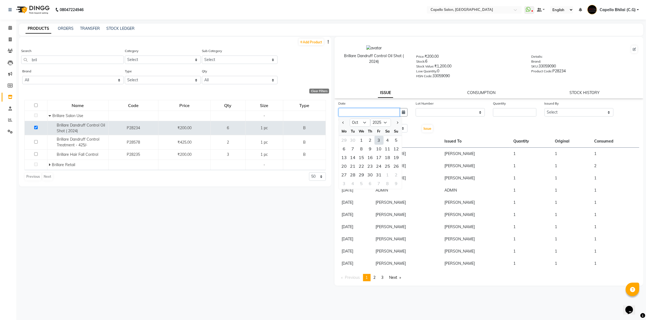
type input "03-10-2025"
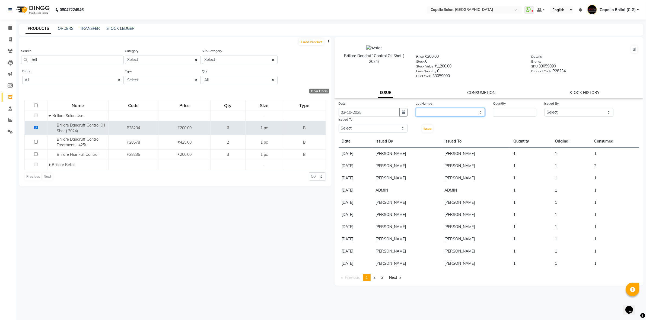
click at [449, 113] on select "None" at bounding box center [450, 112] width 69 height 8
select select "0: null"
click at [416, 108] on select "None" at bounding box center [450, 112] width 69 height 8
click at [523, 111] on input "number" at bounding box center [514, 112] width 43 height 8
type input "1"
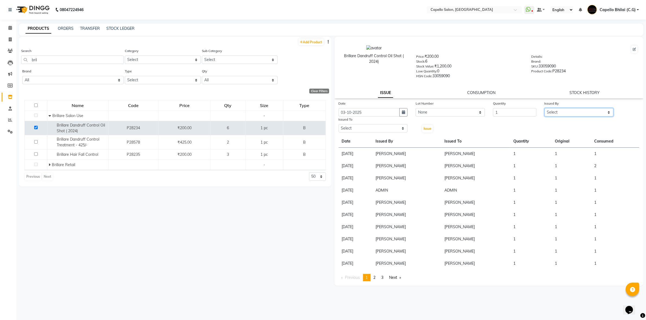
click at [578, 112] on select "Select ADMIN [PERSON_NAME] [PERSON_NAME] [PERSON_NAME] Bhilai (C.G) [PERSON_NAM…" at bounding box center [579, 112] width 69 height 8
select select "48401"
click at [545, 108] on select "Select ADMIN [PERSON_NAME] [PERSON_NAME] [PERSON_NAME] Bhilai (C.G) [PERSON_NAM…" at bounding box center [579, 112] width 69 height 8
click at [364, 128] on select "Select ADMIN [PERSON_NAME] [PERSON_NAME] [PERSON_NAME] Bhilai (C.G) [PERSON_NAM…" at bounding box center [373, 128] width 69 height 8
click at [339, 124] on select "Select ADMIN [PERSON_NAME] [PERSON_NAME] [PERSON_NAME] Bhilai (C.G) [PERSON_NAM…" at bounding box center [373, 128] width 69 height 8
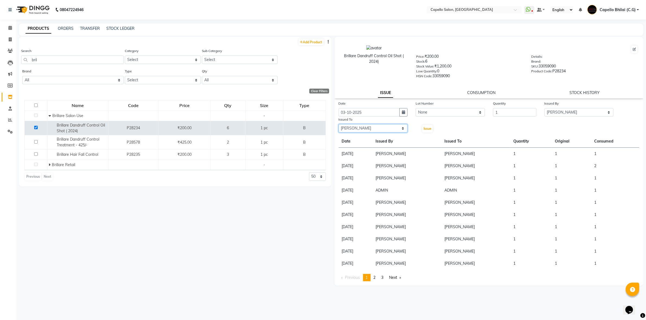
click at [370, 129] on select "Select ADMIN [PERSON_NAME] [PERSON_NAME] [PERSON_NAME] Bhilai (C.G) [PERSON_NAM…" at bounding box center [373, 128] width 69 height 8
select select "48401"
click at [339, 124] on select "Select ADMIN [PERSON_NAME] [PERSON_NAME] [PERSON_NAME] Bhilai (C.G) [PERSON_NAM…" at bounding box center [373, 128] width 69 height 8
click at [430, 127] on span "Issue" at bounding box center [428, 129] width 8 height 4
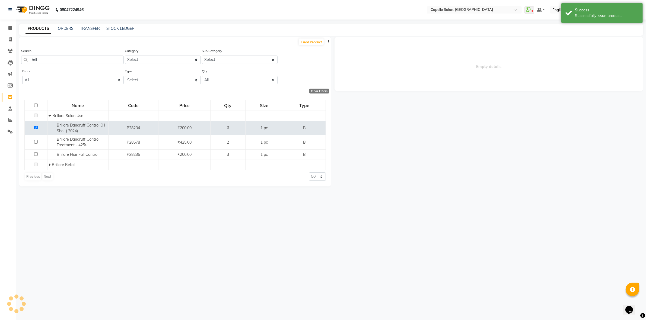
select select
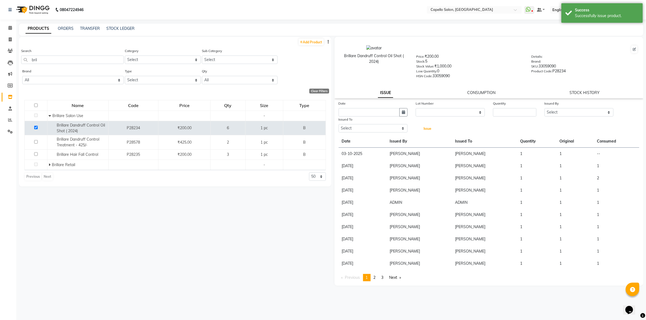
click at [430, 127] on span "Issue" at bounding box center [428, 129] width 8 height 4
click at [377, 112] on input "text" at bounding box center [369, 112] width 61 height 8
select select "10"
select select "2025"
click at [484, 94] on link "CONSUMPTION" at bounding box center [481, 92] width 28 height 5
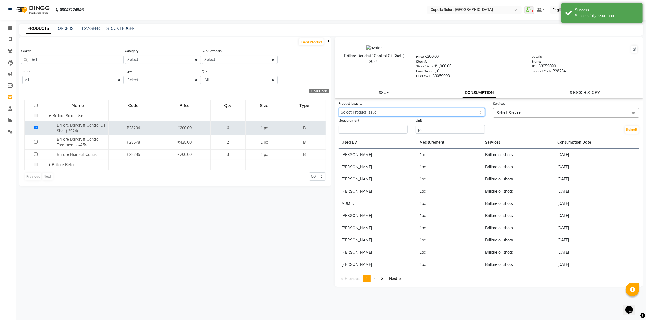
click at [387, 110] on select "Select Product Issue [DATE], Issued to: [PERSON_NAME], Balance: 1" at bounding box center [412, 112] width 146 height 8
click at [339, 108] on select "Select Product Issue [DATE], Issued to: [PERSON_NAME], Balance: 1" at bounding box center [412, 112] width 146 height 8
click at [373, 112] on select "Select Product Issue [DATE], Issued to: [PERSON_NAME], Balance: 1" at bounding box center [412, 112] width 146 height 8
select select "1281399"
click at [339, 108] on select "Select Product Issue [DATE], Issued to: [PERSON_NAME], Balance: 1" at bounding box center [412, 112] width 146 height 8
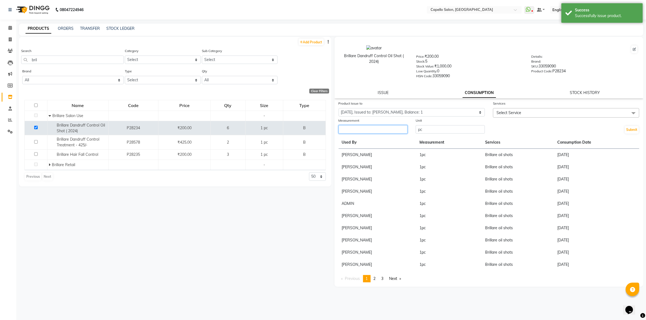
click at [371, 131] on input "number" at bounding box center [373, 129] width 69 height 8
type input "1"
drag, startPoint x: 531, startPoint y: 111, endPoint x: 529, endPoint y: 116, distance: 5.1
click at [531, 111] on span "Select Service" at bounding box center [566, 112] width 146 height 9
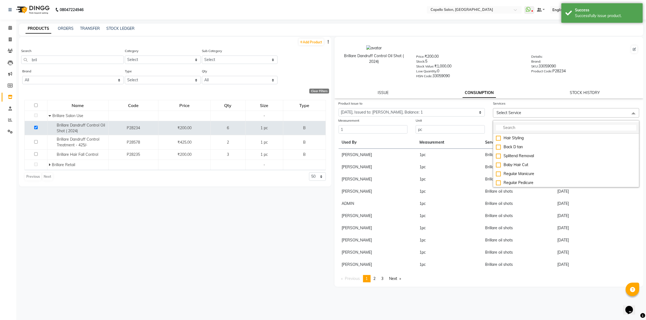
click at [523, 127] on input "multiselect-search" at bounding box center [566, 128] width 140 height 6
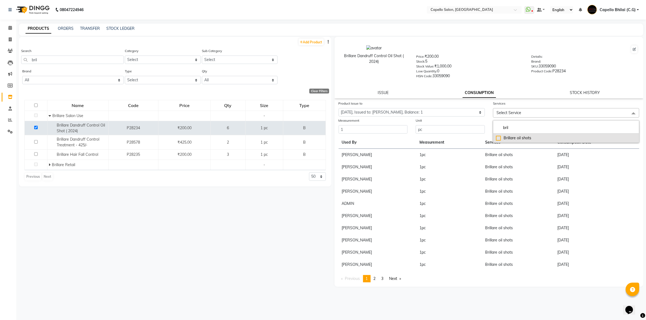
type input "bril"
click at [527, 137] on div "Brillare oil shots" at bounding box center [566, 138] width 140 height 6
checkbox input "true"
click at [531, 91] on div "ISSUE CONSUMPTION STOCK HISTORY" at bounding box center [489, 93] width 296 height 6
click at [631, 131] on button "Submit" at bounding box center [632, 132] width 14 height 8
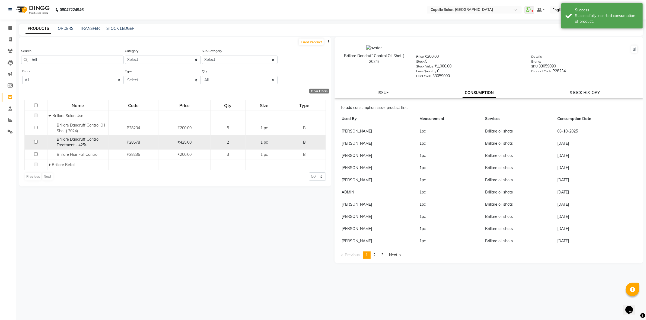
click at [36, 142] on input "checkbox" at bounding box center [36, 142] width 4 height 4
checkbox input "true"
click at [389, 95] on div "Brillare [MEDICAL_DATA] Control Treatment - 425/- Price: ₹425.00 Stock: 2 Stock…" at bounding box center [489, 68] width 309 height 62
click at [377, 90] on div "ISSUE CONSUMPTION STOCK HISTORY" at bounding box center [489, 93] width 296 height 6
click at [382, 90] on link "ISSUE" at bounding box center [383, 92] width 11 height 5
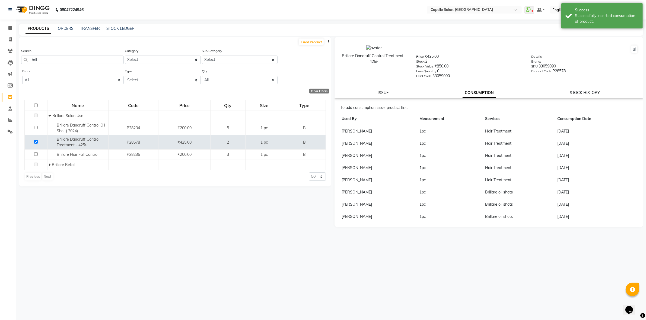
select select
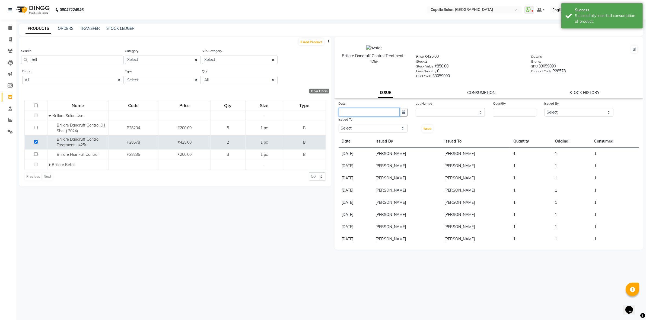
click at [364, 109] on input "text" at bounding box center [369, 112] width 61 height 8
select select "10"
select select "2025"
click at [377, 134] on div "Fr" at bounding box center [379, 131] width 9 height 9
click at [379, 137] on div "3" at bounding box center [379, 140] width 9 height 9
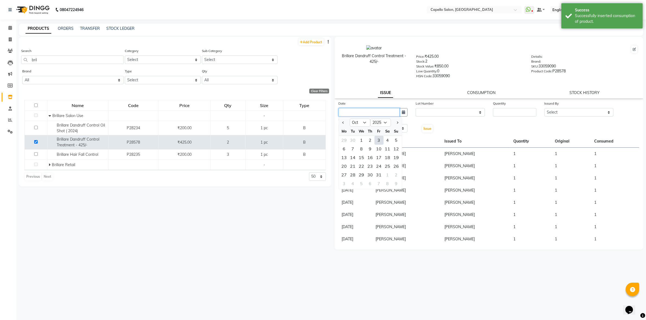
type input "03-10-2025"
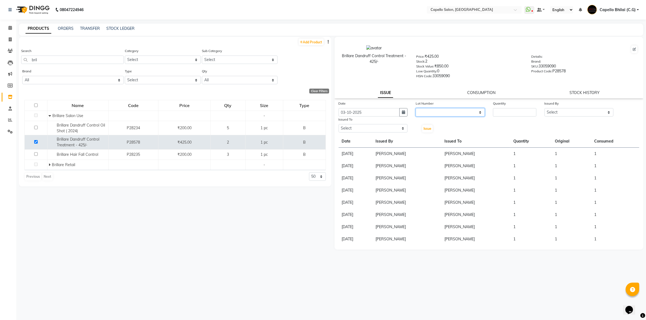
click at [450, 113] on select "None" at bounding box center [450, 112] width 69 height 8
select select "0: null"
click at [416, 108] on select "None" at bounding box center [450, 112] width 69 height 8
click at [522, 112] on input "number" at bounding box center [514, 112] width 43 height 8
type input "1"
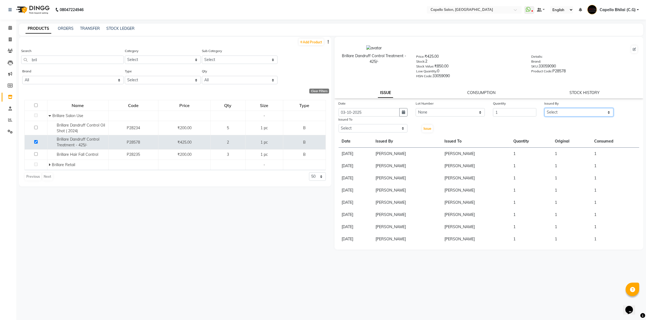
click at [577, 108] on select "Select ADMIN [PERSON_NAME] [PERSON_NAME] [PERSON_NAME] Bhilai (C.G) [PERSON_NAM…" at bounding box center [579, 112] width 69 height 8
select select "48401"
click at [545, 108] on select "Select ADMIN [PERSON_NAME] [PERSON_NAME] [PERSON_NAME] Bhilai (C.G) [PERSON_NAM…" at bounding box center [579, 112] width 69 height 8
click at [381, 129] on select "Select ADMIN [PERSON_NAME] [PERSON_NAME] [PERSON_NAME] Bhilai (C.G) [PERSON_NAM…" at bounding box center [373, 128] width 69 height 8
select select "48401"
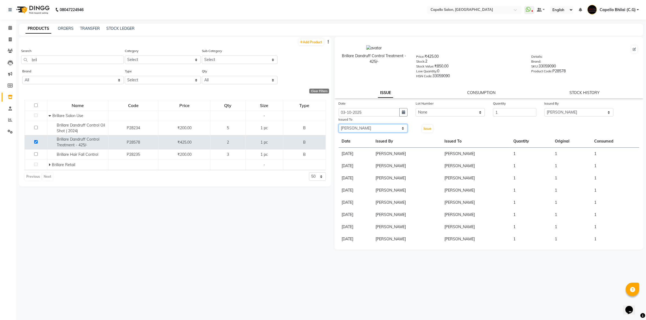
click at [339, 124] on select "Select ADMIN [PERSON_NAME] [PERSON_NAME] [PERSON_NAME] Bhilai (C.G) [PERSON_NAM…" at bounding box center [373, 128] width 69 height 8
click at [436, 130] on div "Date [DATE] Lot Number None Quantity 1 Issued By Select ADMIN [PERSON_NAME] [PE…" at bounding box center [489, 117] width 309 height 33
click at [426, 129] on span "Issue" at bounding box center [428, 129] width 8 height 4
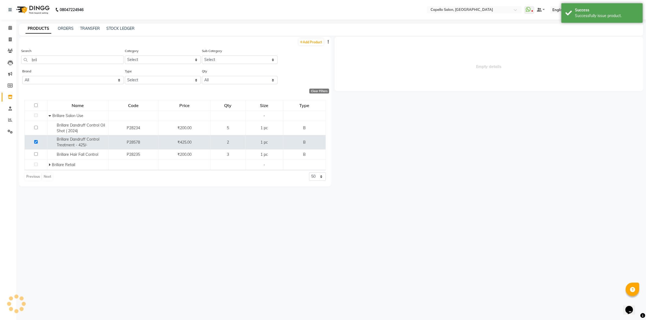
click at [488, 93] on div "Empty details" at bounding box center [487, 176] width 312 height 279
select select
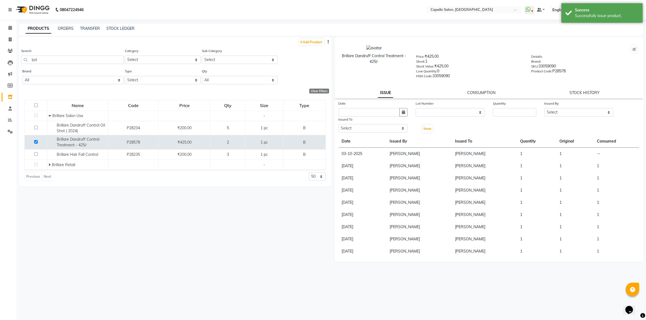
click at [468, 97] on div "Brillare [MEDICAL_DATA] Control Treatment - 425/- Price: ₹425.00 Stock: 1 Stock…" at bounding box center [489, 68] width 309 height 62
click at [478, 91] on link "CONSUMPTION" at bounding box center [481, 92] width 28 height 5
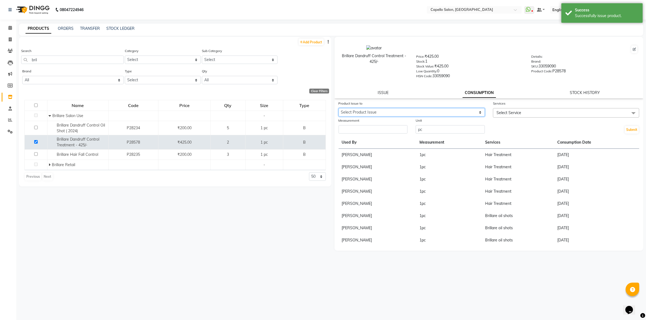
click at [386, 109] on select "Select Product Issue [DATE], Issued to: [PERSON_NAME], Balance: 1" at bounding box center [412, 112] width 146 height 8
select select "1281400"
click at [339, 108] on select "Select Product Issue [DATE], Issued to: [PERSON_NAME], Balance: 1" at bounding box center [412, 112] width 146 height 8
click at [370, 128] on input "number" at bounding box center [373, 129] width 69 height 8
type input "1"
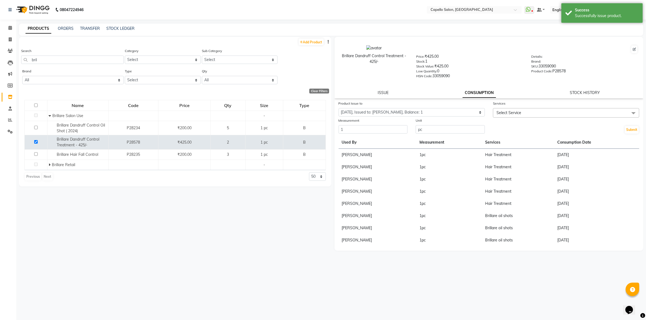
click at [487, 121] on div "Unit pc" at bounding box center [450, 126] width 77 height 17
click at [508, 110] on span "Select Service" at bounding box center [509, 112] width 25 height 5
click at [512, 128] on input "multiselect-search" at bounding box center [566, 128] width 140 height 6
type input "bril"
click at [519, 132] on li "bril" at bounding box center [566, 127] width 146 height 11
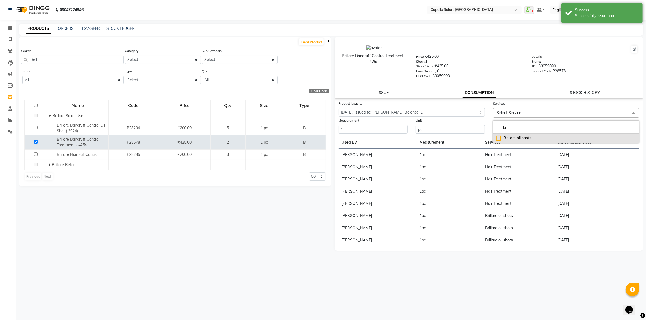
click at [519, 137] on div "Brillare oil shots" at bounding box center [566, 138] width 140 height 6
checkbox input "true"
click at [530, 111] on span "Brillare oil shots x" at bounding box center [513, 113] width 33 height 6
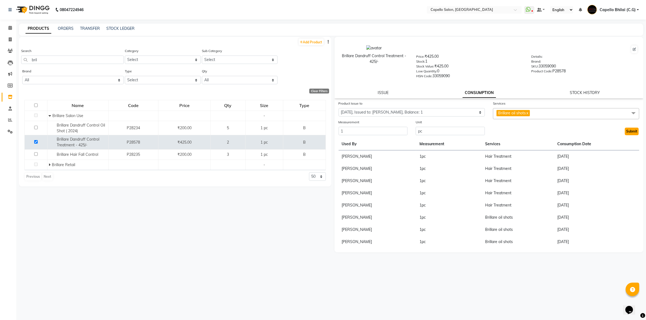
click at [633, 131] on button "Submit" at bounding box center [632, 132] width 14 height 8
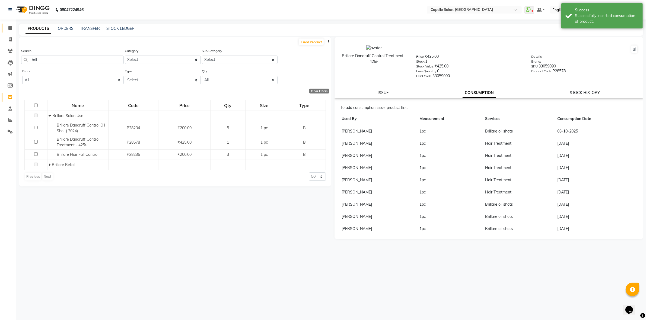
click at [7, 32] on link "Calendar" at bounding box center [8, 28] width 13 height 9
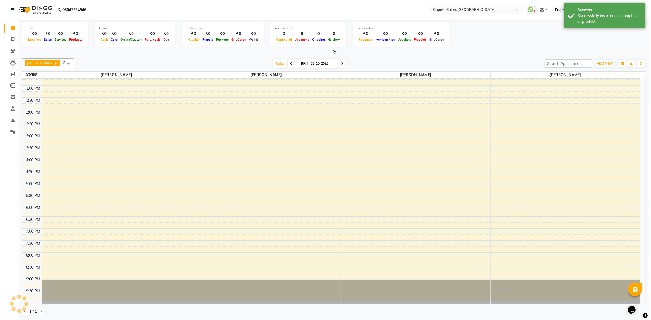
scroll to position [11, 0]
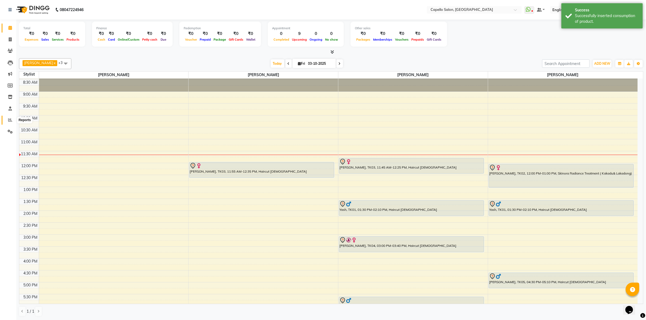
click at [5, 118] on span at bounding box center [9, 120] width 9 height 6
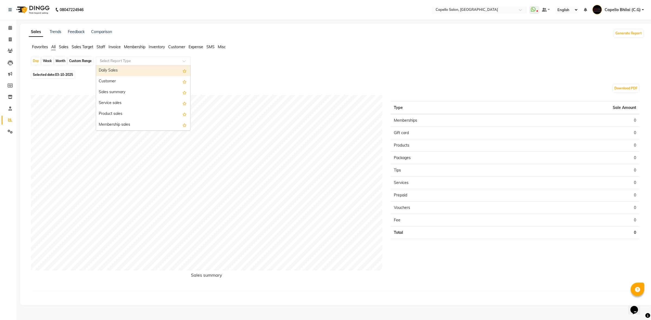
click at [110, 60] on input "text" at bounding box center [138, 60] width 78 height 5
type input "ser"
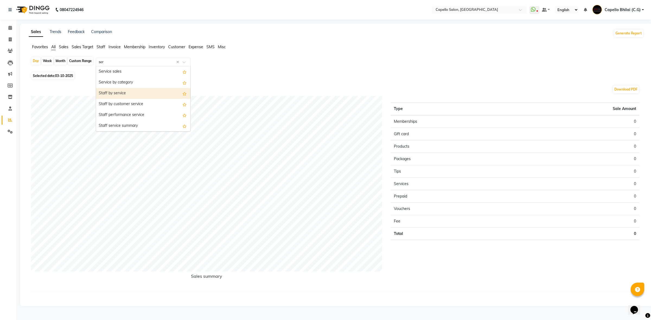
click at [115, 94] on div "Staff by service" at bounding box center [143, 93] width 94 height 11
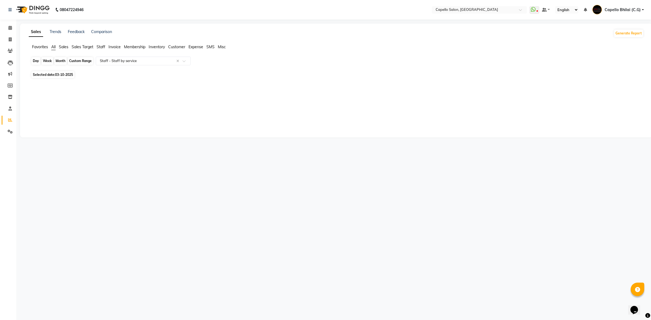
click at [35, 63] on div "Day" at bounding box center [35, 61] width 9 height 8
select select "10"
select select "2025"
click at [59, 102] on span "2" at bounding box center [60, 103] width 9 height 9
select select "full_report"
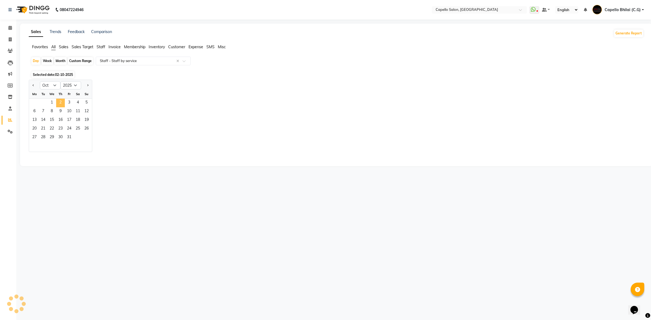
select select "csv"
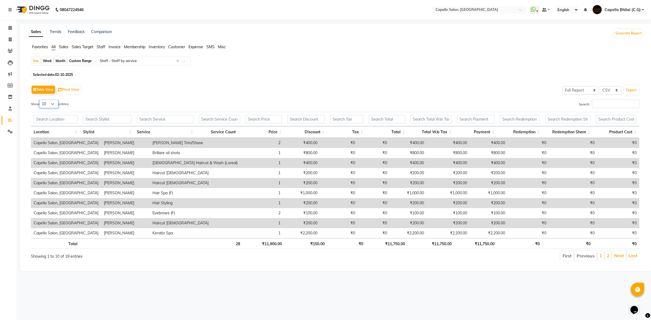
click at [54, 102] on select "10 25 50 100" at bounding box center [48, 104] width 19 height 8
select select "100"
click at [40, 100] on select "10 25 50 100" at bounding box center [48, 104] width 19 height 8
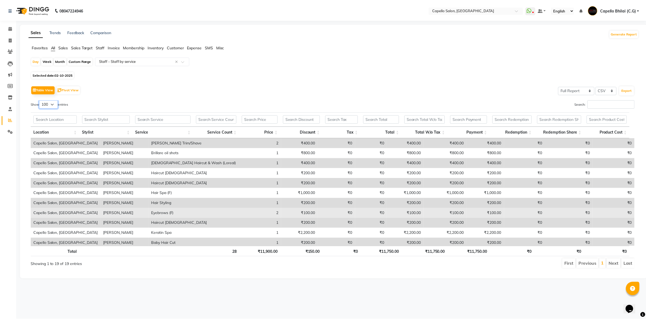
scroll to position [82, 0]
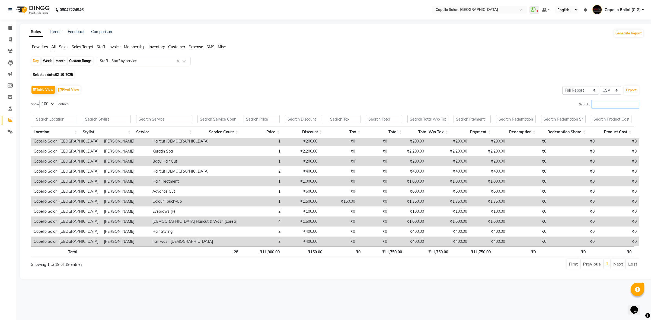
click at [602, 104] on input "Search:" at bounding box center [615, 104] width 47 height 8
click at [59, 61] on div "Month" at bounding box center [60, 61] width 12 height 8
select select "10"
select select "2025"
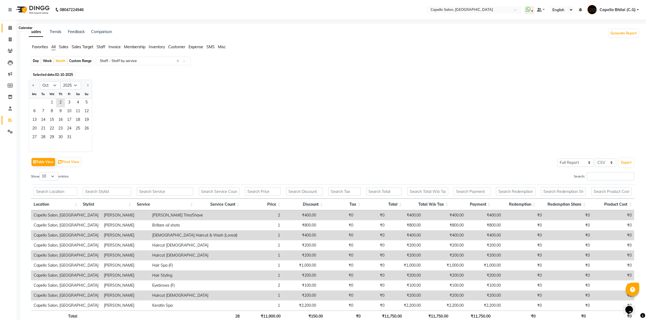
click at [7, 25] on span at bounding box center [9, 28] width 9 height 6
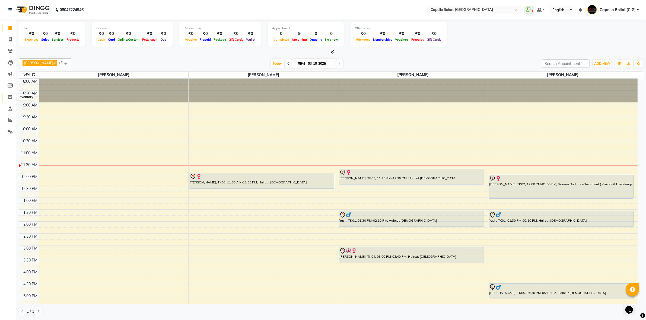
click at [10, 100] on span at bounding box center [9, 97] width 9 height 6
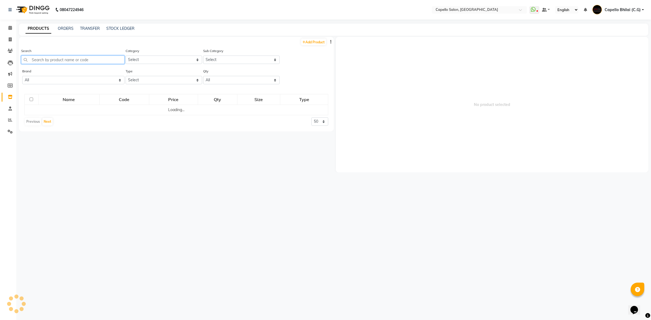
click at [72, 61] on input "text" at bounding box center [72, 60] width 103 height 8
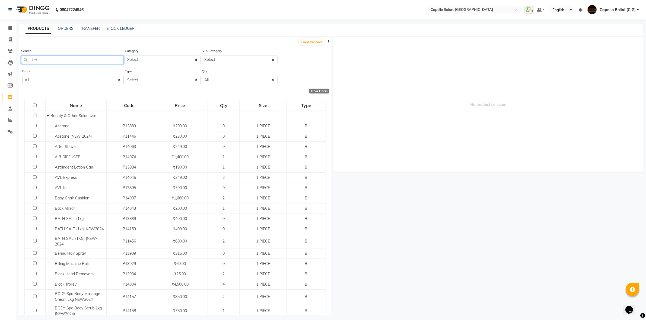
type input "kera"
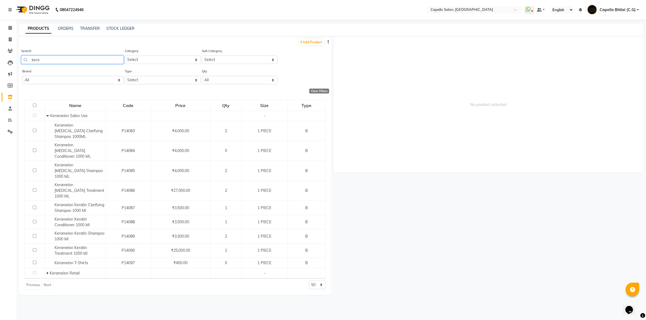
drag, startPoint x: 50, startPoint y: 61, endPoint x: 29, endPoint y: 59, distance: 21.6
click at [29, 59] on input "kera" at bounding box center [72, 60] width 103 height 8
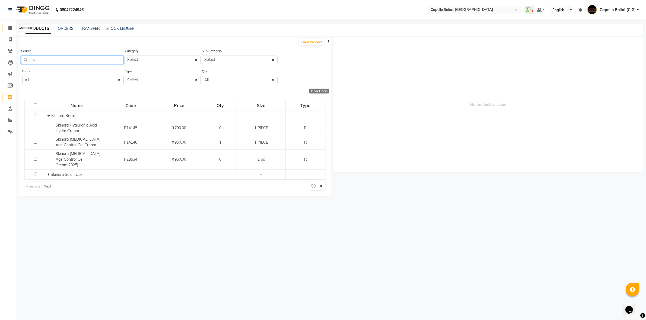
type input "skin"
drag, startPoint x: 13, startPoint y: 27, endPoint x: 34, endPoint y: 30, distance: 21.6
click at [13, 27] on span at bounding box center [9, 28] width 9 height 6
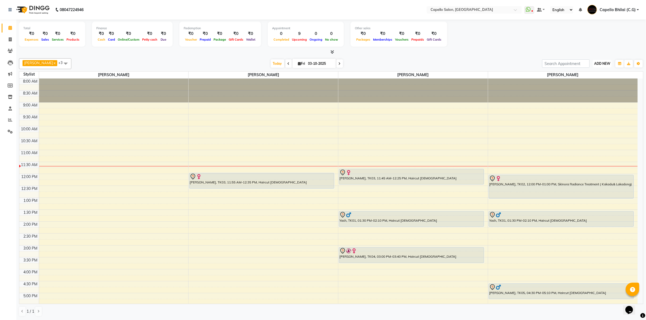
click at [596, 66] on button "ADD NEW Toggle Dropdown" at bounding box center [602, 64] width 19 height 8
click at [592, 97] on link "Add Attendance" at bounding box center [590, 95] width 43 height 7
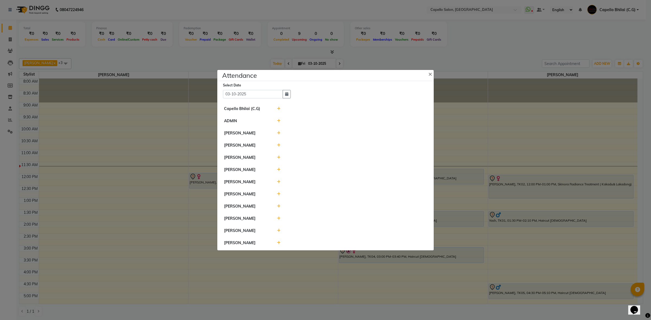
click at [280, 108] on div at bounding box center [352, 109] width 158 height 6
click at [280, 107] on icon at bounding box center [279, 109] width 4 height 4
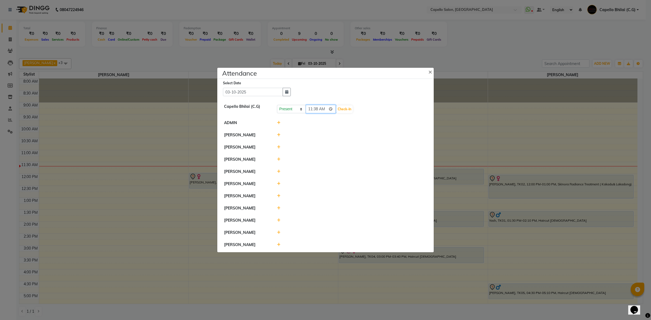
click at [310, 106] on input "11:38" at bounding box center [321, 109] width 30 height 8
type input "10:50"
click at [341, 104] on div "Present Absent Late Half Day Weekly Off 10:50 Check-In" at bounding box center [352, 109] width 158 height 10
click at [340, 106] on button "Check-In" at bounding box center [345, 110] width 16 height 8
click at [277, 133] on icon at bounding box center [279, 135] width 4 height 4
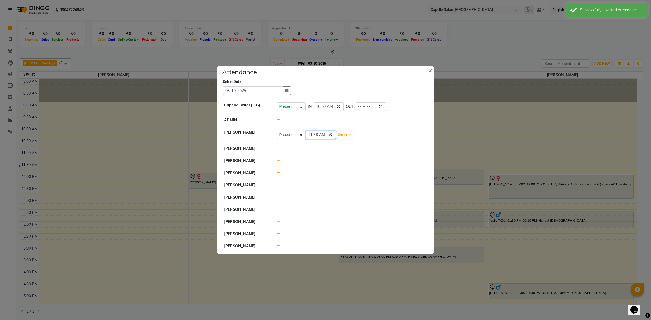
click at [312, 131] on input "11:38" at bounding box center [321, 135] width 30 height 8
click at [312, 131] on input "00:38" at bounding box center [321, 135] width 30 height 8
click at [310, 132] on input "01:00" at bounding box center [321, 135] width 30 height 8
type input "10:55"
click at [342, 132] on button "Check-In" at bounding box center [345, 135] width 16 height 8
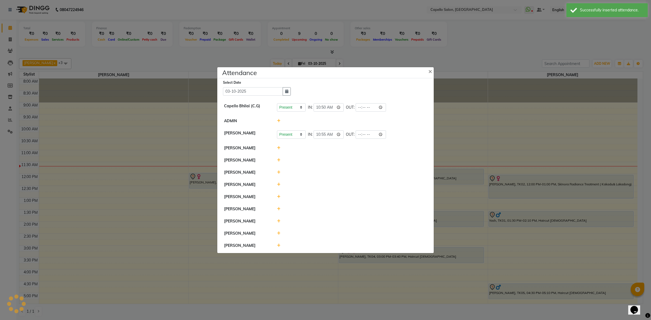
click at [279, 146] on icon at bounding box center [279, 148] width 4 height 4
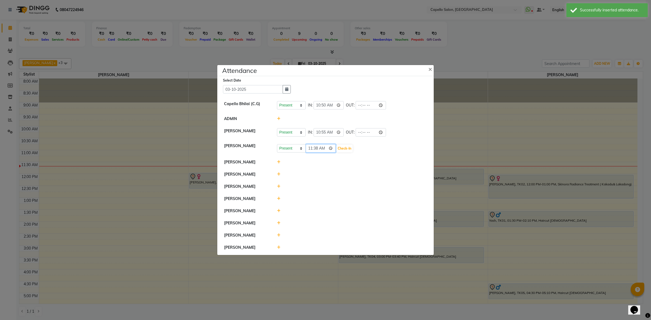
click at [311, 146] on input "11:38" at bounding box center [321, 148] width 30 height 8
type input "10:50"
click at [341, 148] on button "Check-In" at bounding box center [345, 149] width 16 height 8
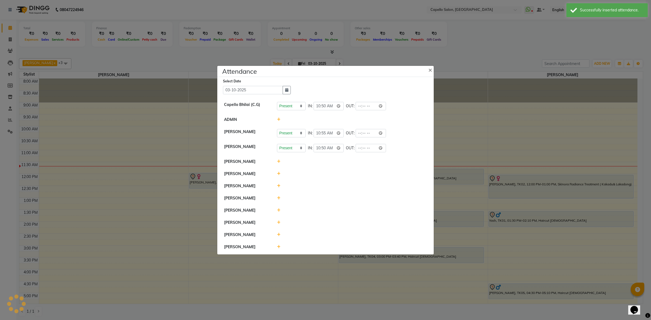
click at [278, 175] on icon at bounding box center [279, 174] width 4 height 4
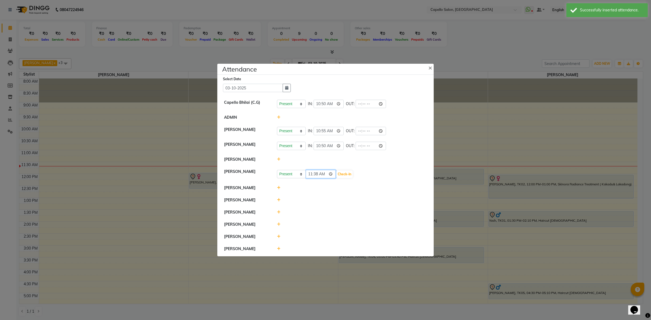
click at [311, 176] on input "11:38" at bounding box center [321, 174] width 30 height 8
type input "10:50"
click at [339, 173] on button "Check-In" at bounding box center [345, 175] width 16 height 8
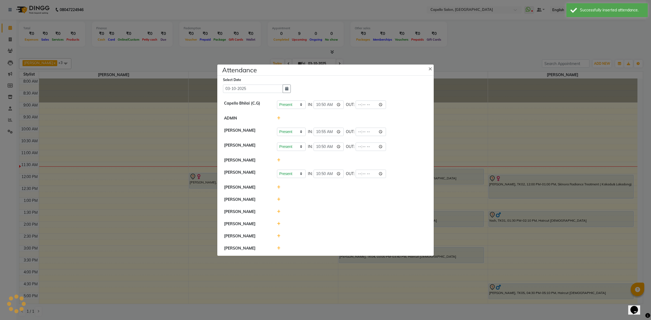
click at [280, 188] on icon at bounding box center [279, 188] width 4 height 4
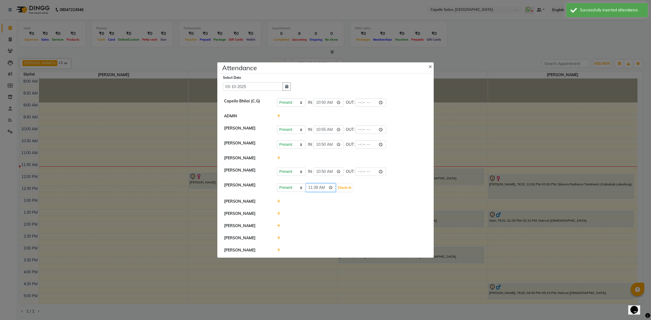
click at [310, 189] on input "11:39" at bounding box center [321, 188] width 30 height 8
type input "10:50"
click at [340, 185] on div "Present Absent Late Half Day Weekly Off 10:50 Check-In" at bounding box center [352, 188] width 158 height 10
click at [341, 187] on button "Check-In" at bounding box center [345, 188] width 16 height 8
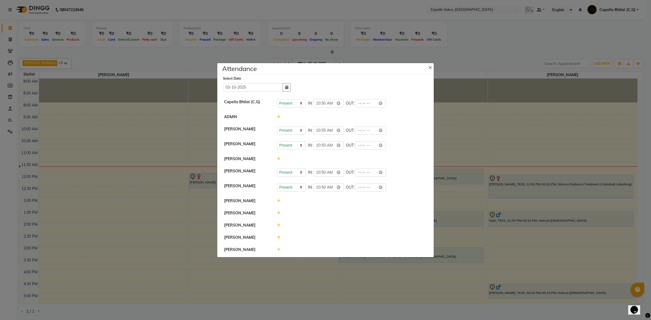
click at [279, 226] on icon at bounding box center [279, 226] width 4 height 4
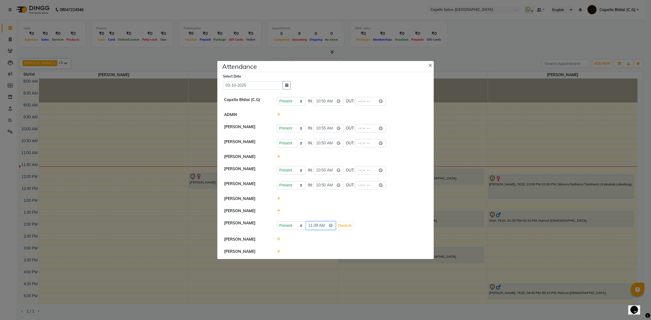
click at [309, 228] on input "11:39" at bounding box center [321, 226] width 30 height 8
type input "10:55"
click at [341, 225] on button "Check-In" at bounding box center [345, 226] width 16 height 8
click at [429, 63] on span "×" at bounding box center [431, 66] width 4 height 8
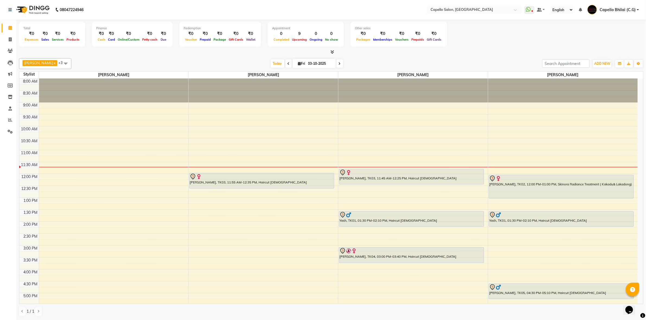
click at [292, 65] on span at bounding box center [288, 63] width 7 height 8
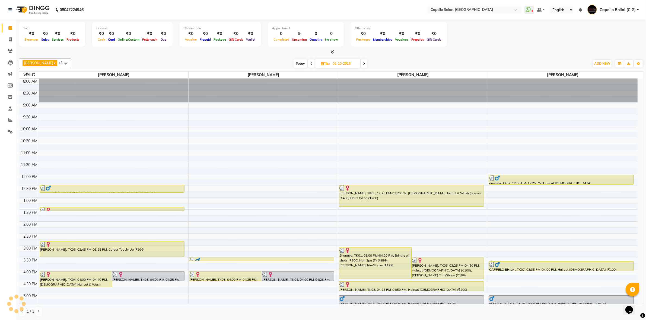
scroll to position [72, 0]
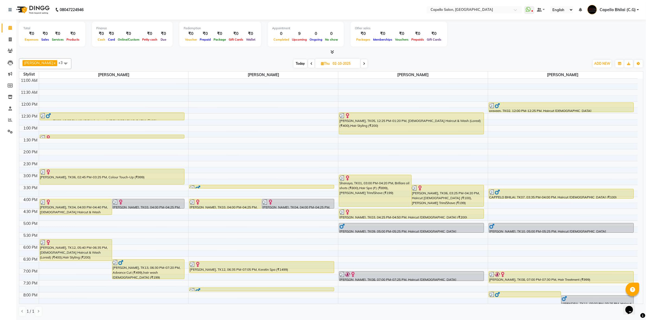
click at [315, 63] on span at bounding box center [311, 63] width 7 height 8
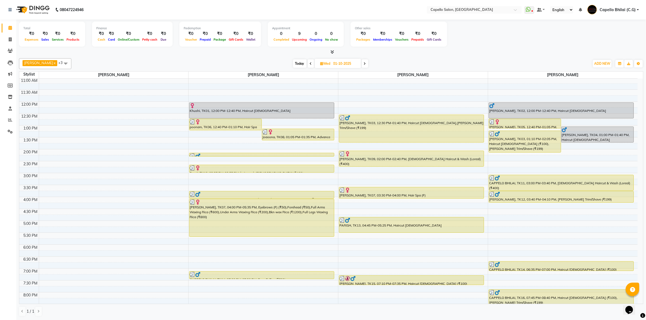
click at [307, 64] on span "Today" at bounding box center [300, 63] width 14 height 8
type input "03-10-2025"
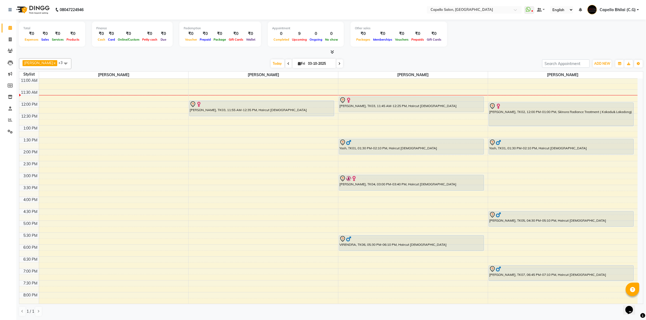
drag, startPoint x: 554, startPoint y: 275, endPoint x: 554, endPoint y: 278, distance: 3.3
click at [554, 278] on div "[PERSON_NAME], TK02, 12:00 PM-01:00 PM, Skinora Radiance Treatment ( [PERSON_NA…" at bounding box center [563, 173] width 150 height 334
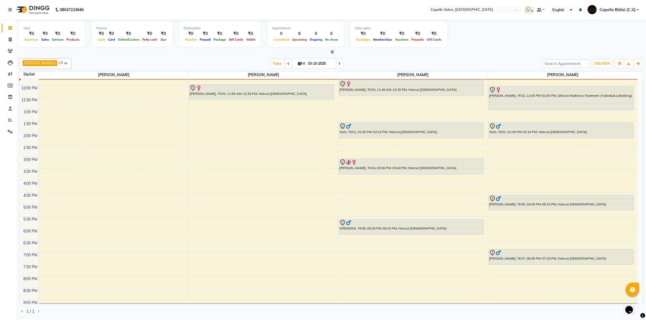
scroll to position [79, 0]
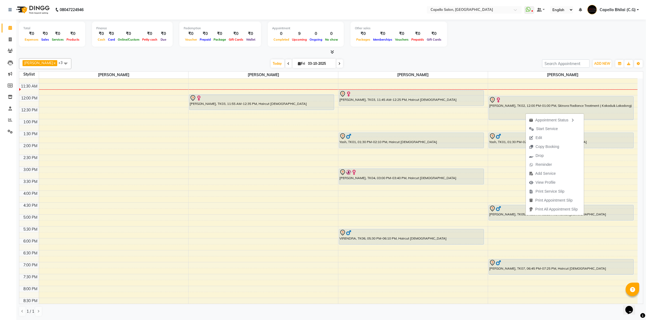
click at [498, 69] on div "[PERSON_NAME] x [PERSON_NAME] x [PERSON_NAME] x [PERSON_NAME] x +3 Select All A…" at bounding box center [331, 187] width 624 height 263
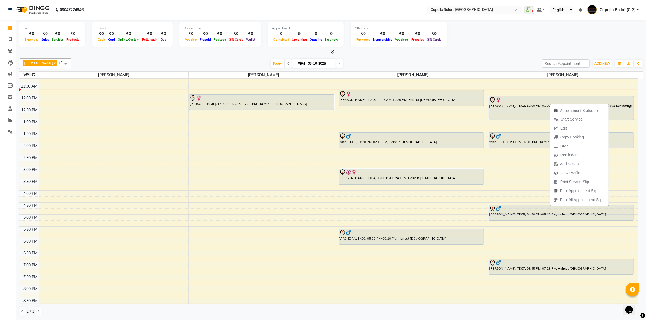
click at [497, 62] on div "[DATE] [DATE]" at bounding box center [306, 64] width 465 height 8
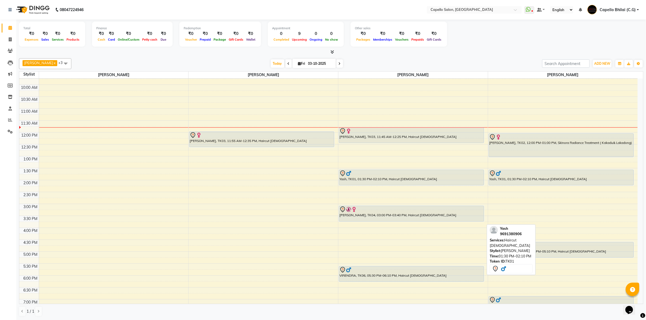
scroll to position [11, 0]
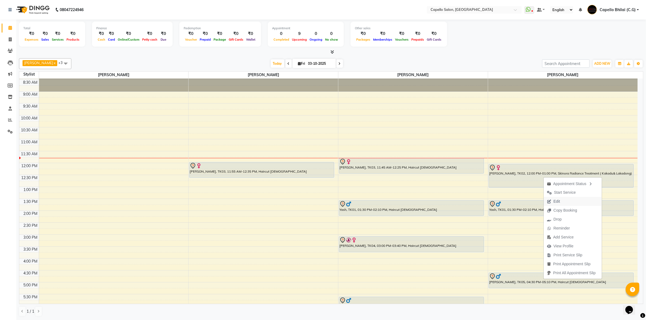
click at [559, 202] on span "Edit" at bounding box center [557, 202] width 7 height 6
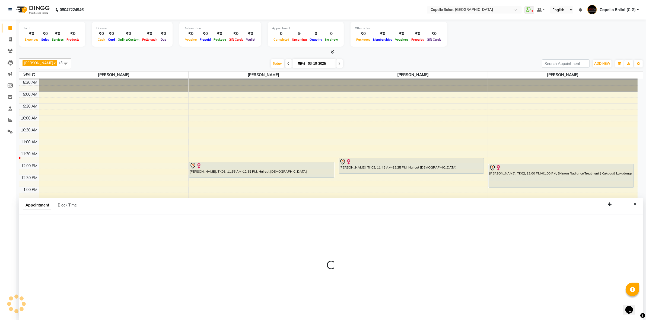
scroll to position [0, 0]
select select "tentative"
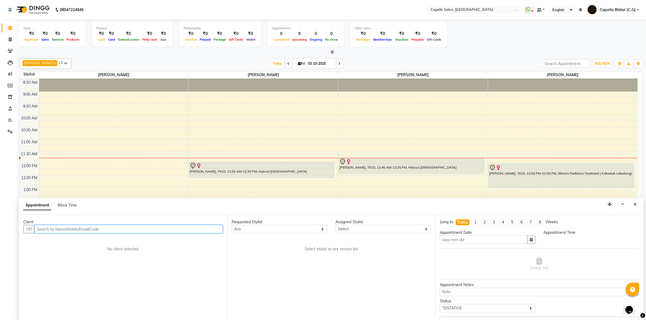
type input "03-10-2025"
select select "720"
select select "60545"
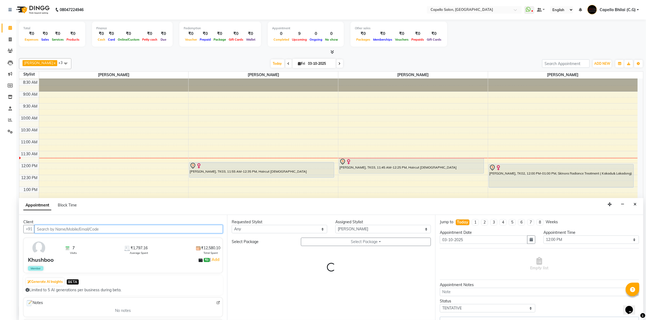
scroll to position [72, 0]
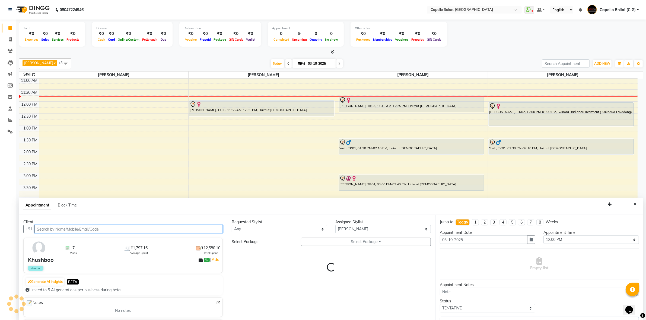
select select "1282"
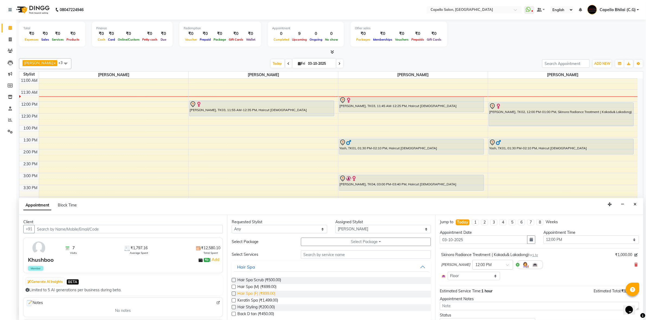
click at [266, 291] on span "Hair Spa (F) (₹899.00)" at bounding box center [256, 294] width 38 height 7
checkbox input "false"
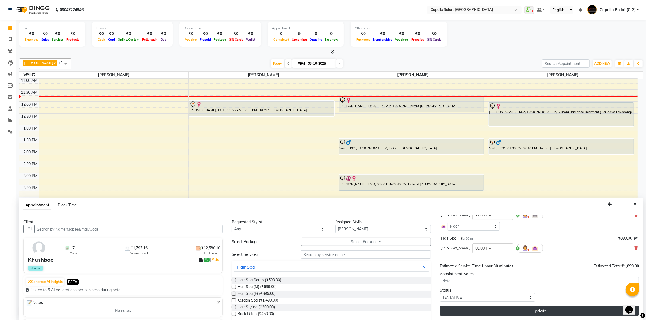
click at [512, 309] on button "Update" at bounding box center [539, 311] width 199 height 10
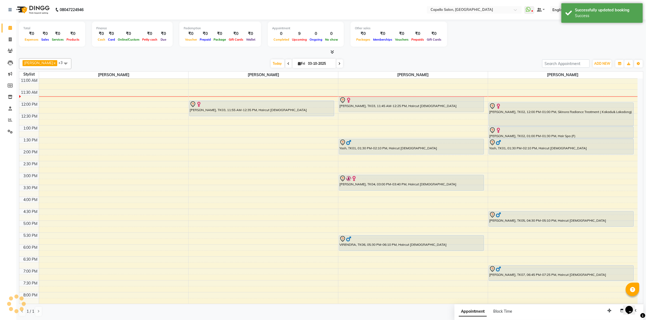
scroll to position [0, 0]
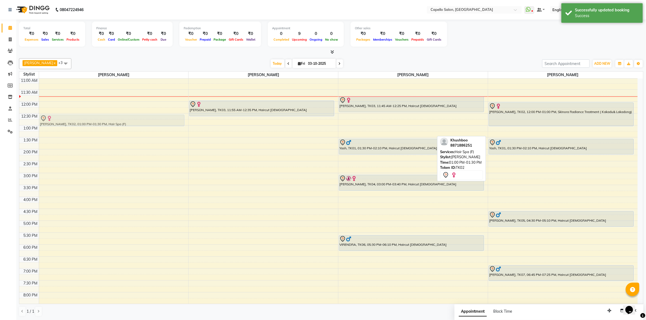
drag, startPoint x: 539, startPoint y: 131, endPoint x: 54, endPoint y: 120, distance: 485.4
click at [54, 120] on tr "[PERSON_NAME], TK02, 01:00 PM-01:30 PM, Hair Spa (F) [PERSON_NAME], TK03, 11:55…" at bounding box center [328, 173] width 618 height 334
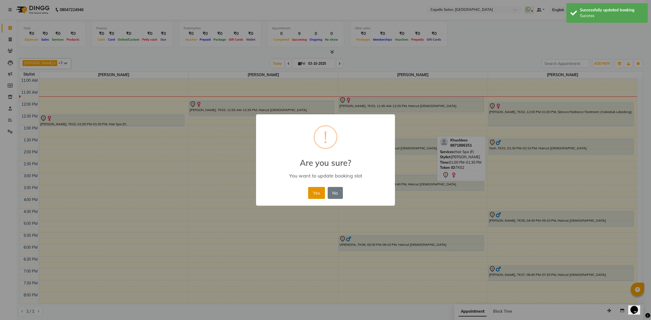
click at [316, 193] on button "Yes" at bounding box center [316, 193] width 17 height 12
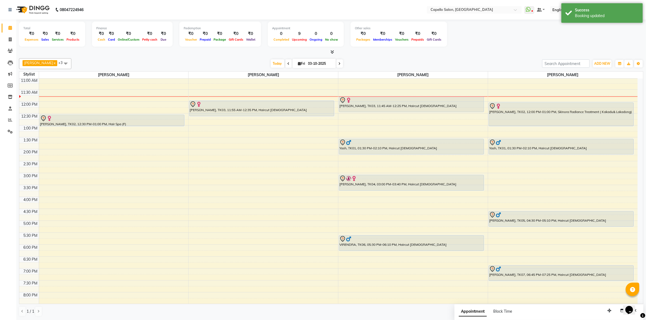
click at [331, 52] on icon at bounding box center [333, 52] width 4 height 4
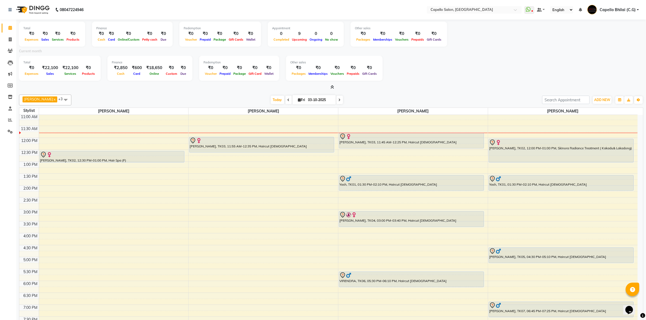
click at [335, 86] on div at bounding box center [331, 88] width 624 height 6
click at [332, 87] on icon at bounding box center [333, 87] width 4 height 4
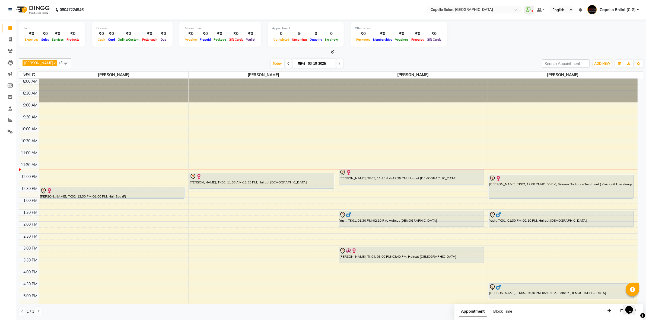
click at [391, 58] on div "[PERSON_NAME] x [PERSON_NAME] x [PERSON_NAME] x [PERSON_NAME] x +3 Select All A…" at bounding box center [331, 63] width 624 height 11
click at [332, 50] on icon at bounding box center [333, 52] width 4 height 4
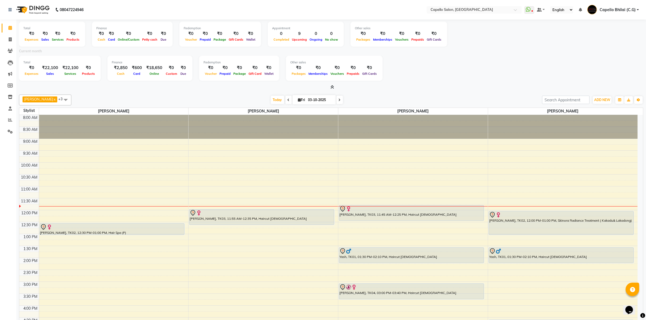
click at [332, 88] on icon at bounding box center [333, 87] width 4 height 4
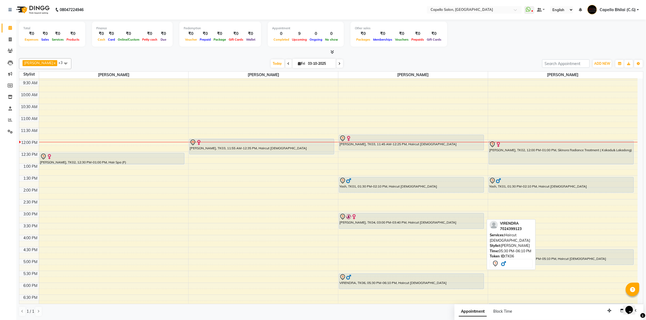
scroll to position [34, 0]
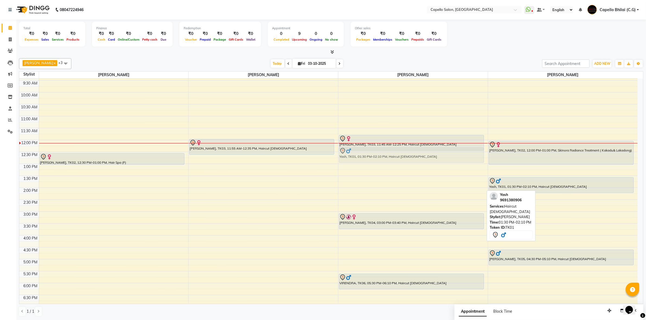
drag, startPoint x: 361, startPoint y: 184, endPoint x: 366, endPoint y: 154, distance: 30.8
click at [366, 154] on div "[PERSON_NAME], TK03, 11:45 AM-12:25 PM, Haircut [DEMOGRAPHIC_DATA] Yash, TK01, …" at bounding box center [413, 212] width 150 height 334
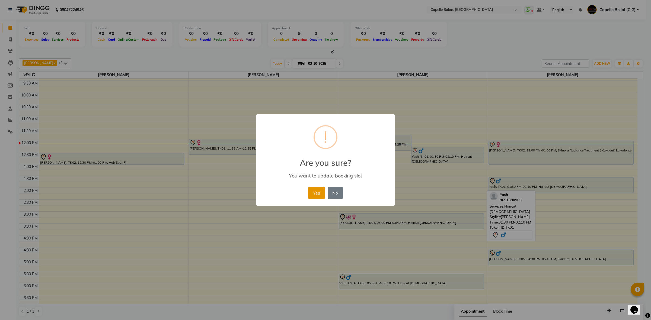
click at [318, 196] on button "Yes" at bounding box center [316, 193] width 17 height 12
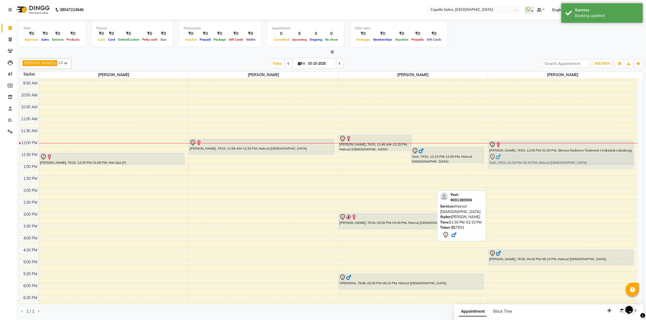
drag, startPoint x: 538, startPoint y: 189, endPoint x: 536, endPoint y: 163, distance: 25.6
click at [536, 163] on div "[PERSON_NAME], TK02, 12:00 PM-01:00 PM, Skinora Radiance Treatment ( [PERSON_NA…" at bounding box center [563, 212] width 150 height 334
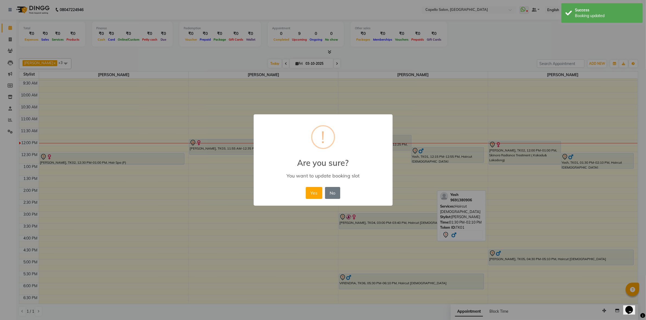
click at [536, 163] on div "× ! Are you sure? You want to update booking slot Yes No No" at bounding box center [323, 160] width 646 height 320
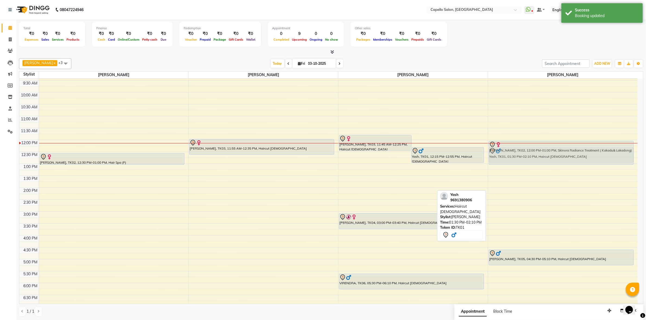
drag, startPoint x: 540, startPoint y: 189, endPoint x: 539, endPoint y: 159, distance: 30.4
click at [539, 159] on div "[PERSON_NAME], TK02, 12:00 PM-01:00 PM, Skinora Radiance Treatment ( [PERSON_NA…" at bounding box center [563, 212] width 150 height 334
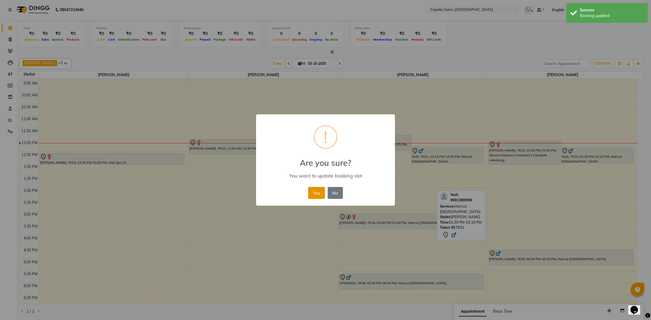
click at [310, 195] on button "Yes" at bounding box center [316, 193] width 17 height 12
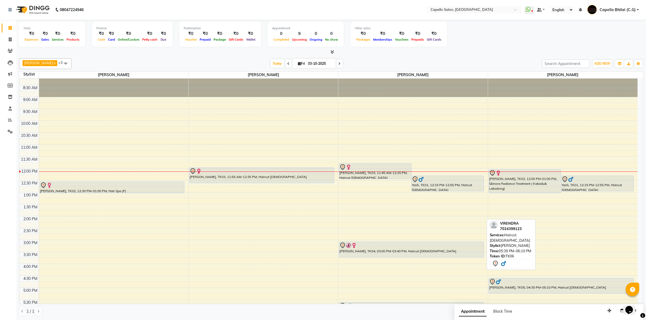
scroll to position [0, 0]
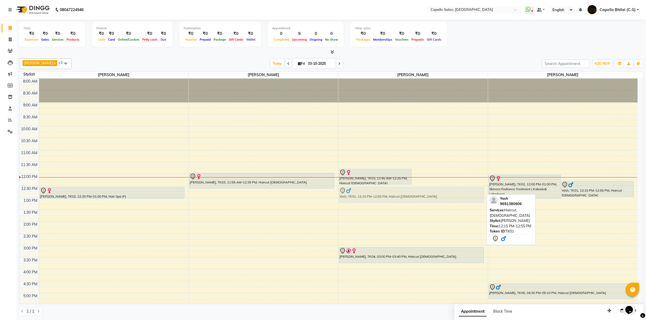
drag, startPoint x: 446, startPoint y: 187, endPoint x: 446, endPoint y: 191, distance: 4.1
click at [446, 191] on div "[PERSON_NAME], TK03, 11:45 AM-12:25 PM, Haircut [DEMOGRAPHIC_DATA] Yash, TK01, …" at bounding box center [413, 246] width 150 height 334
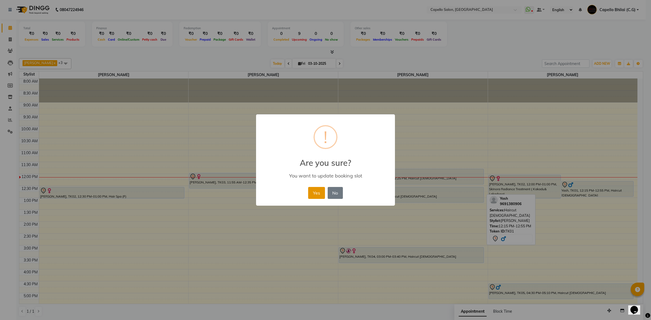
click at [316, 193] on button "Yes" at bounding box center [316, 193] width 17 height 12
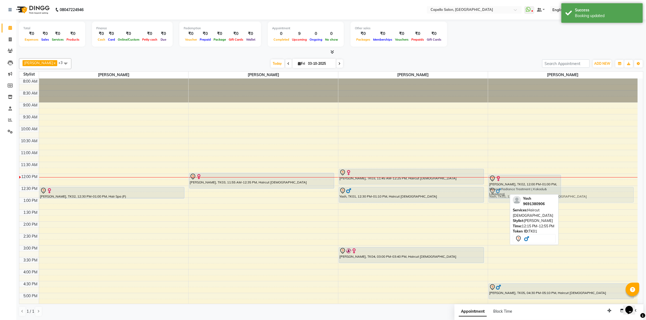
drag, startPoint x: 595, startPoint y: 186, endPoint x: 596, endPoint y: 192, distance: 5.7
click at [596, 192] on div "[PERSON_NAME], TK02, 12:00 PM-01:00 PM, Skinora Radiance Treatment ( [PERSON_NA…" at bounding box center [563, 246] width 150 height 334
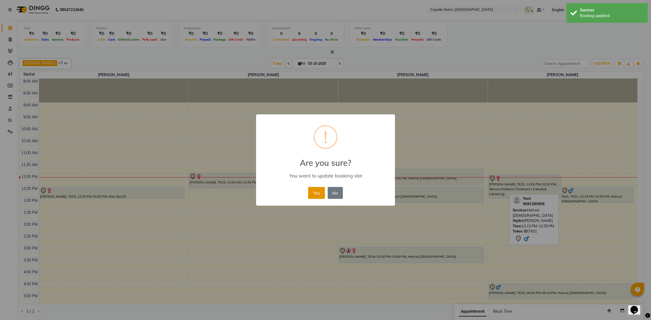
click at [315, 194] on button "Yes" at bounding box center [316, 193] width 17 height 12
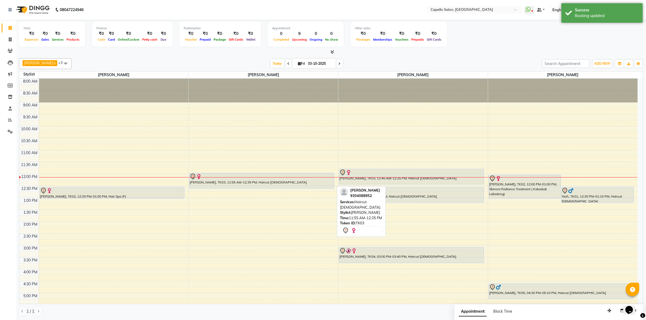
click at [242, 190] on div "8:00 AM 8:30 AM 9:00 AM 9:30 AM 10:00 AM 10:30 AM 11:00 AM 11:30 AM 12:00 PM 12…" at bounding box center [328, 246] width 618 height 334
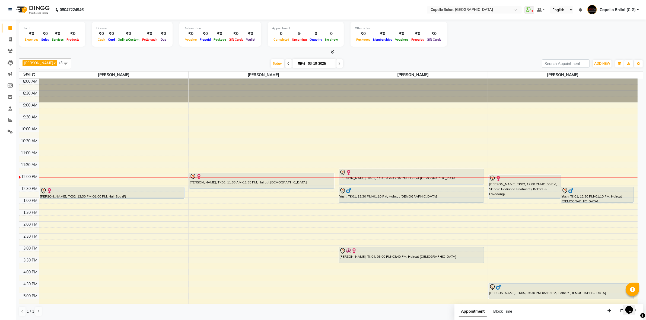
click at [335, 52] on div at bounding box center [331, 52] width 624 height 6
click at [331, 52] on icon at bounding box center [333, 52] width 4 height 4
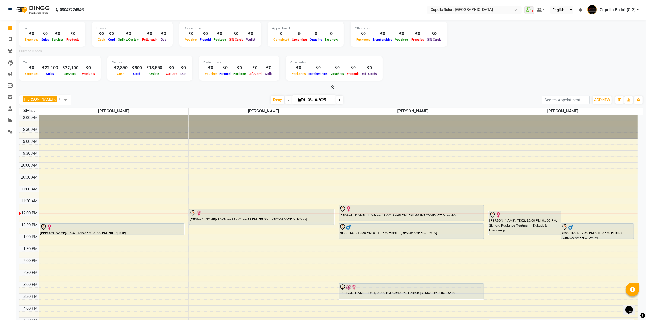
click at [331, 87] on icon at bounding box center [333, 87] width 4 height 4
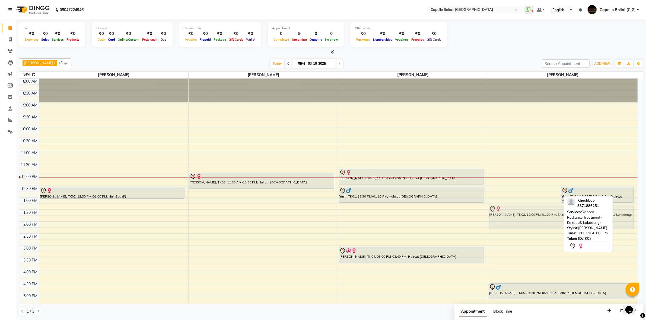
drag, startPoint x: 526, startPoint y: 187, endPoint x: 527, endPoint y: 218, distance: 30.4
click at [527, 218] on div "[PERSON_NAME], TK02, 12:00 PM-01:00 PM, Skinora Radiance Treatment ( Kakadu& La…" at bounding box center [563, 246] width 150 height 334
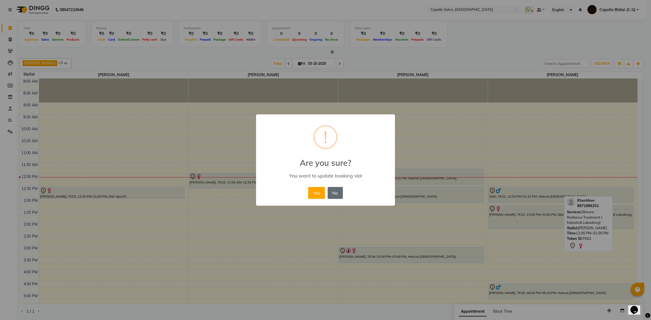
click at [338, 194] on button "No" at bounding box center [335, 193] width 15 height 12
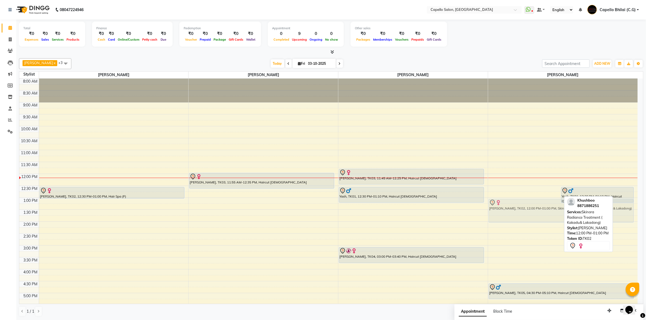
drag, startPoint x: 519, startPoint y: 184, endPoint x: 504, endPoint y: 207, distance: 27.0
click at [504, 207] on div "[PERSON_NAME], TK02, 12:00 PM-01:00 PM, Skinora Radiance Treatment ( Kakadu& La…" at bounding box center [563, 246] width 150 height 334
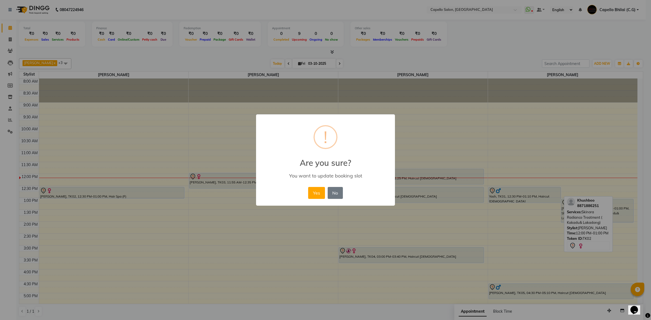
click at [307, 193] on div "Yes No No" at bounding box center [325, 193] width 37 height 15
click at [313, 193] on button "Yes" at bounding box center [316, 193] width 17 height 12
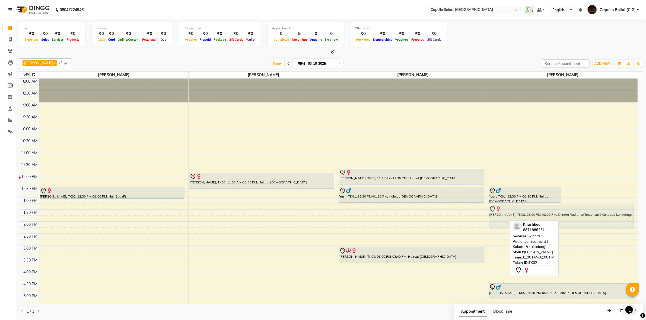
drag, startPoint x: 574, startPoint y: 210, endPoint x: 574, endPoint y: 214, distance: 3.3
click at [574, 214] on div "Yash, TK01, 12:30 PM-01:10 PM, Haircut [DEMOGRAPHIC_DATA] [PERSON_NAME], TK02, …" at bounding box center [563, 246] width 150 height 334
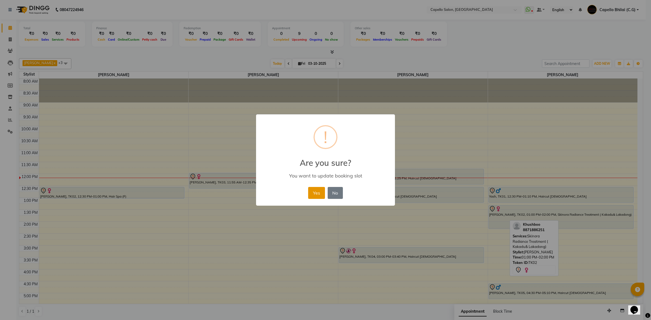
click at [319, 193] on button "Yes" at bounding box center [316, 193] width 17 height 12
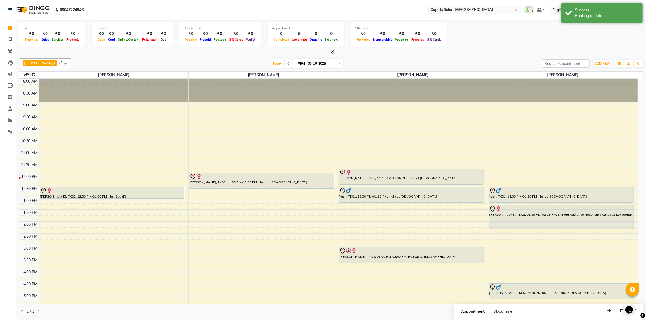
click at [334, 52] on icon at bounding box center [333, 52] width 4 height 4
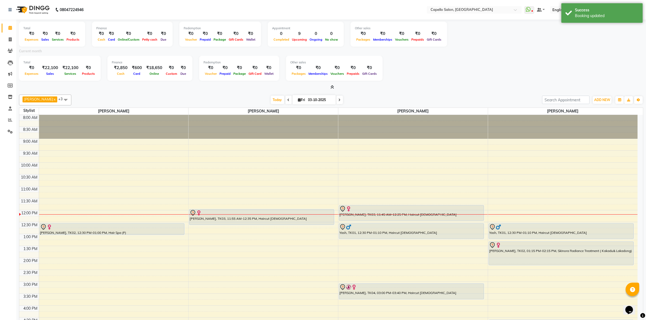
click at [332, 87] on icon at bounding box center [333, 87] width 4 height 4
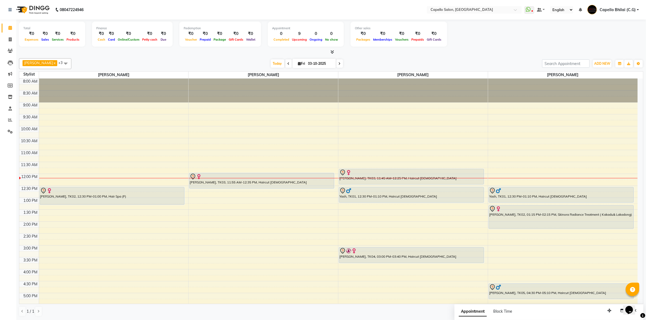
drag, startPoint x: 72, startPoint y: 199, endPoint x: 73, endPoint y: 201, distance: 2.8
click at [73, 201] on div "[PERSON_NAME], TK02, 12:30 PM-01:00 PM, Hair Spa (F) [PERSON_NAME], TK02, 12:30…" at bounding box center [114, 246] width 150 height 334
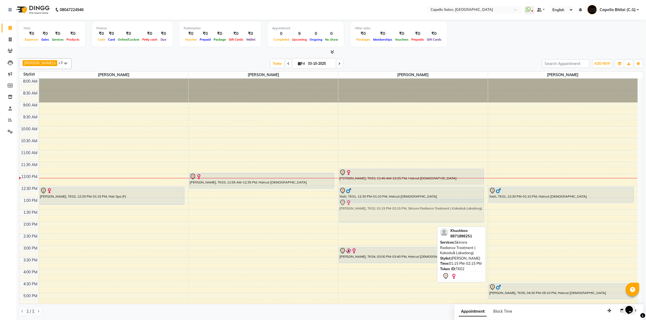
drag, startPoint x: 521, startPoint y: 212, endPoint x: 361, endPoint y: 207, distance: 160.2
click at [361, 207] on tr "[PERSON_NAME], TK02, 12:30 PM-01:15 PM, Hair Spa (F) [PERSON_NAME], TK03, 11:55…" at bounding box center [328, 246] width 618 height 334
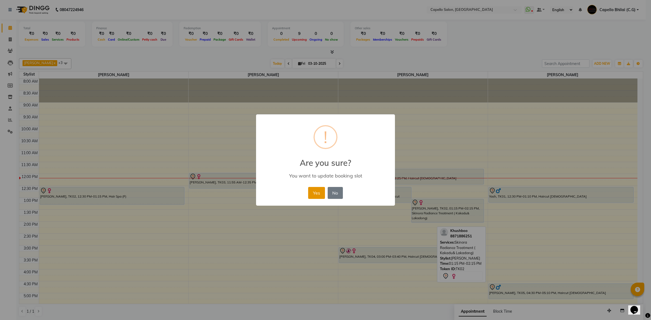
click at [314, 193] on button "Yes" at bounding box center [316, 193] width 17 height 12
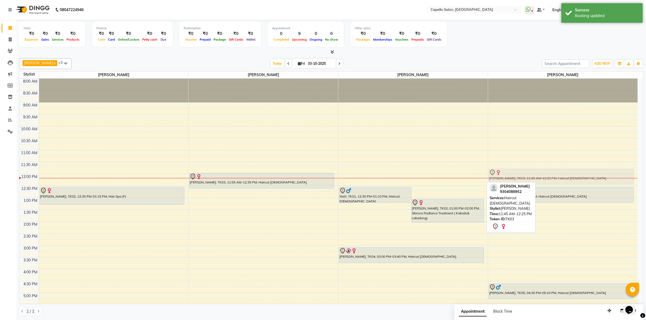
drag, startPoint x: 446, startPoint y: 174, endPoint x: 543, endPoint y: 175, distance: 96.3
click at [543, 175] on tr "[PERSON_NAME], TK02, 12:30 PM-01:15 PM, Hair Spa (F) [PERSON_NAME], TK03, 11:55…" at bounding box center [328, 246] width 618 height 334
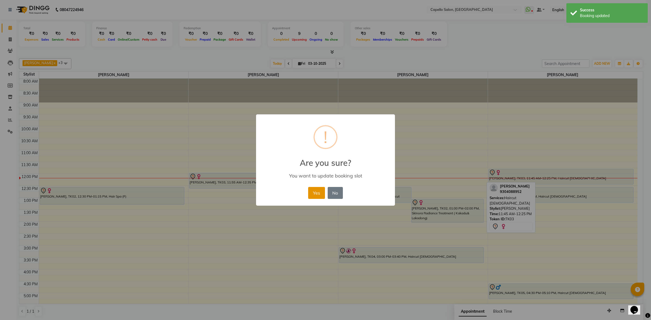
click at [319, 193] on button "Yes" at bounding box center [316, 193] width 17 height 12
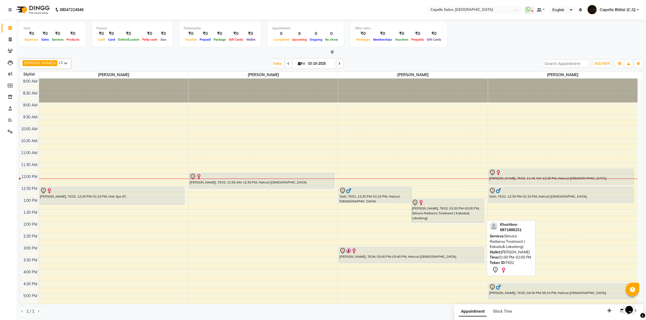
click at [444, 214] on div "[PERSON_NAME], TK02, 01:00 PM-02:00 PM, Skinora Radiance Treatment ( Kakadu& La…" at bounding box center [448, 210] width 72 height 23
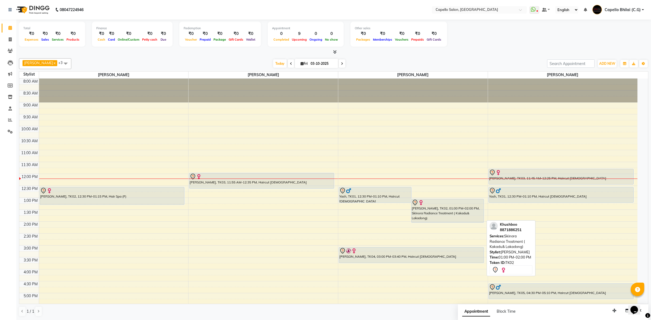
select select "7"
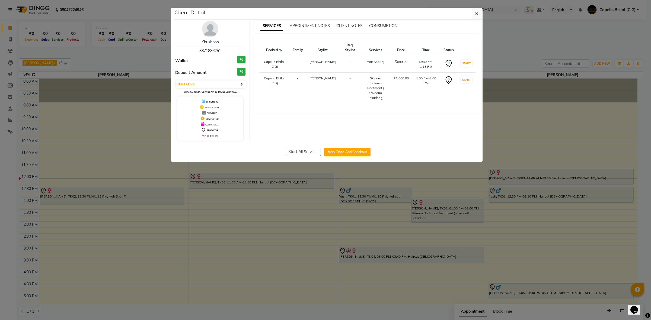
click at [209, 48] on div "[PERSON_NAME] 8871886251" at bounding box center [210, 46] width 70 height 14
copy span "8871886251"
click at [478, 12] on icon "button" at bounding box center [476, 13] width 3 height 4
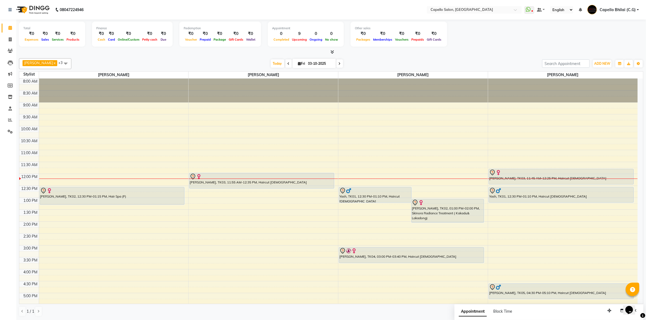
click at [8, 45] on li "Clients" at bounding box center [8, 51] width 16 height 12
click at [8, 41] on span at bounding box center [9, 40] width 9 height 6
select select "service"
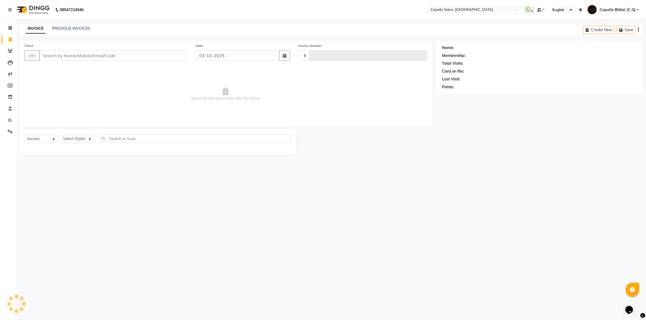
type input "2561"
click at [66, 52] on input "Client" at bounding box center [113, 55] width 148 height 10
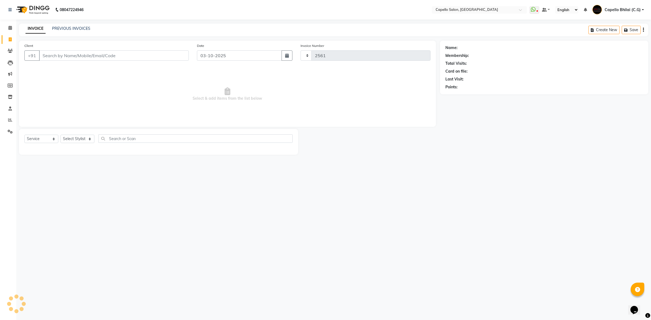
select select "809"
type input "8871886251"
select select "1: Object"
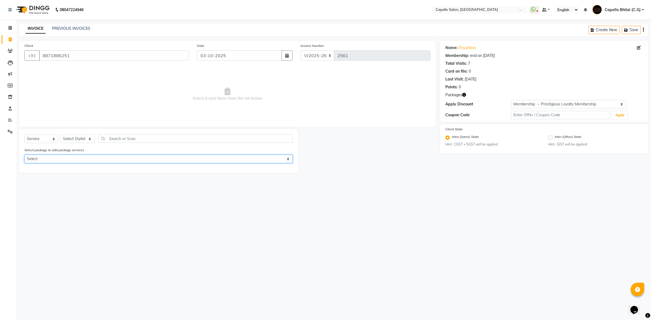
click at [64, 157] on select "Select Privilege Guest Bumper Offer Privilege Guest Bumper Offer" at bounding box center [158, 159] width 268 height 8
select select "1: Object"
click at [24, 155] on select "Select Privilege Guest Bumper Offer Privilege Guest Bumper Offer" at bounding box center [158, 159] width 268 height 8
click at [72, 138] on select "Select Stylist ADMIN [PERSON_NAME] [PERSON_NAME] [PERSON_NAME] Bhilai (C.G) [PE…" at bounding box center [78, 139] width 34 height 8
select select "60545"
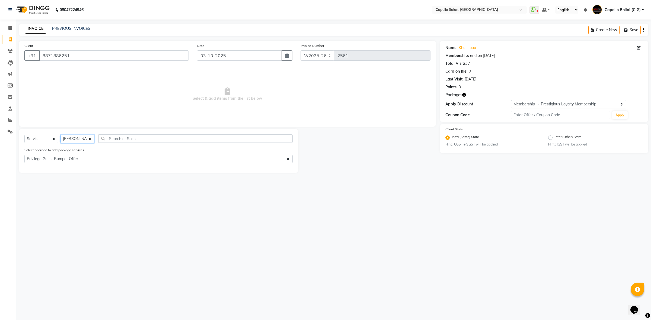
click at [61, 135] on select "Select Stylist ADMIN [PERSON_NAME] [PERSON_NAME] [PERSON_NAME] Bhilai (C.G) [PE…" at bounding box center [78, 139] width 34 height 8
click at [8, 29] on icon at bounding box center [10, 28] width 4 height 4
